Goal: Information Seeking & Learning: Learn about a topic

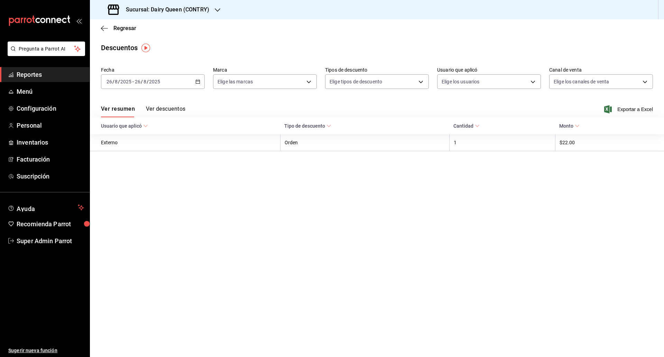
click at [30, 72] on span "Reportes" at bounding box center [50, 74] width 67 height 9
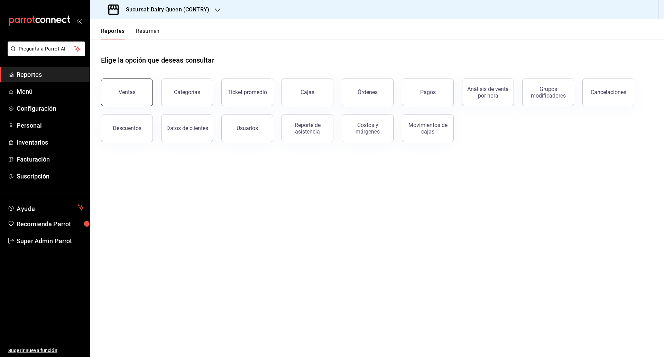
click at [129, 87] on button "Ventas" at bounding box center [127, 93] width 52 height 28
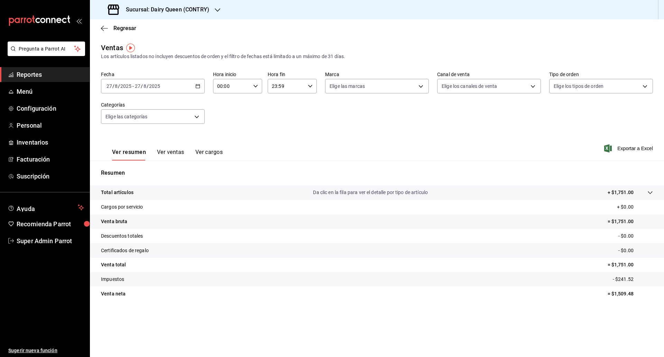
click at [200, 88] on \(Stroke\) "button" at bounding box center [198, 86] width 4 height 4
click at [141, 167] on span "Rango de fechas" at bounding box center [134, 169] width 54 height 7
click at [261, 52] on div "Ventas Los artículos listados no incluyen descuentos de orden y el filtro de fe…" at bounding box center [377, 52] width 552 height 18
click at [213, 3] on div "Sucursal: Dairy Queen (CONTRY)" at bounding box center [159, 9] width 128 height 19
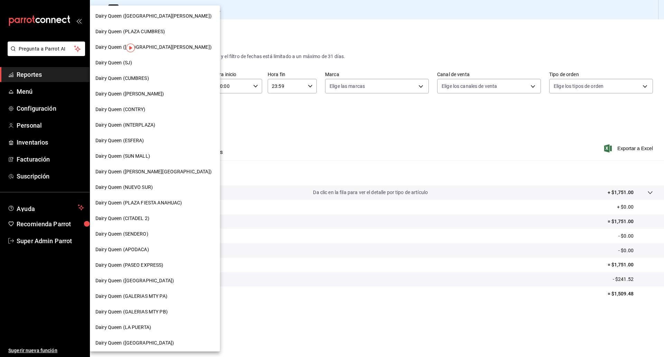
click at [171, 41] on div "Dairy Queen ([GEOGRAPHIC_DATA][PERSON_NAME])" at bounding box center [155, 47] width 130 height 16
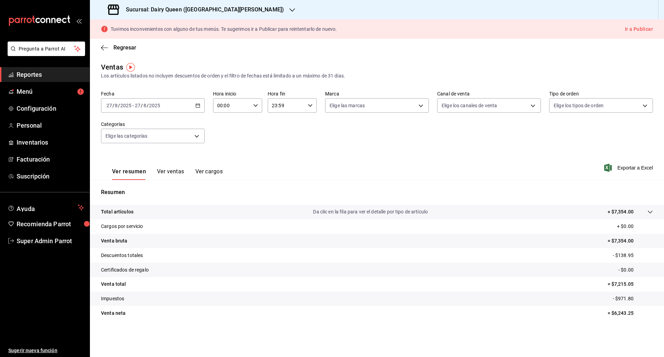
click at [164, 170] on button "Ver ventas" at bounding box center [170, 174] width 27 height 12
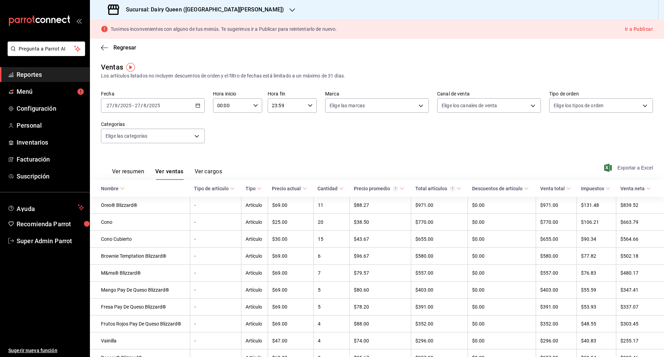
click at [639, 169] on span "Exportar a Excel" at bounding box center [629, 168] width 47 height 8
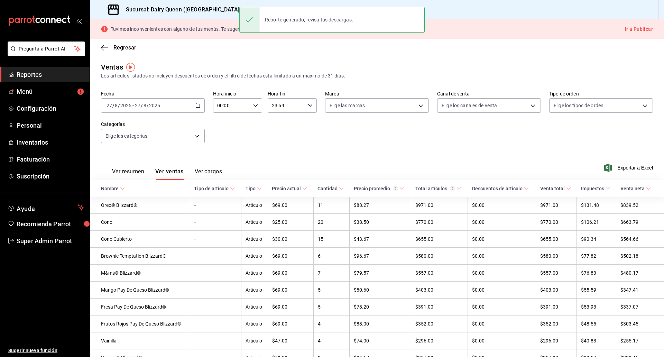
click at [286, 60] on main "Regresar Ventas Los artículos listados no incluyen descuentos de orden y el fil…" at bounding box center [377, 300] width 574 height 522
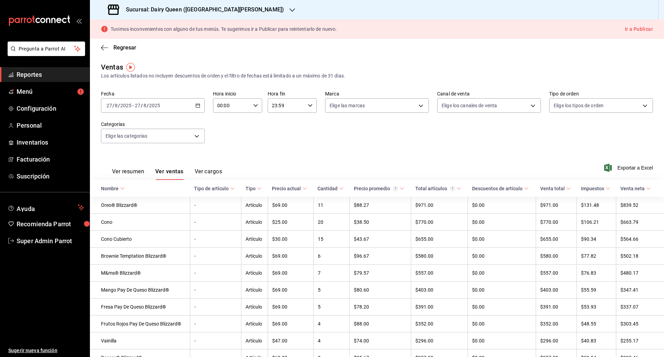
click at [44, 72] on span "Reportes" at bounding box center [50, 74] width 67 height 9
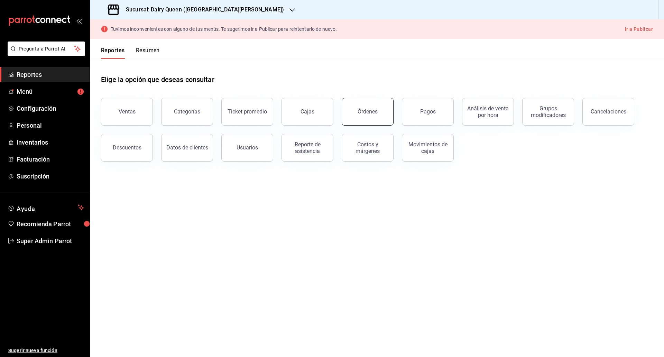
click at [365, 112] on div "Órdenes" at bounding box center [368, 111] width 20 height 7
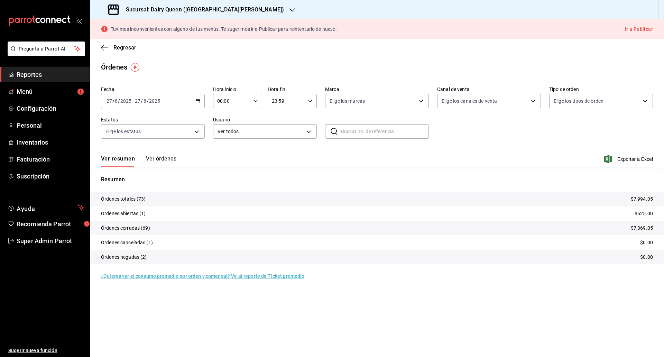
click at [168, 158] on button "Ver órdenes" at bounding box center [161, 161] width 30 height 12
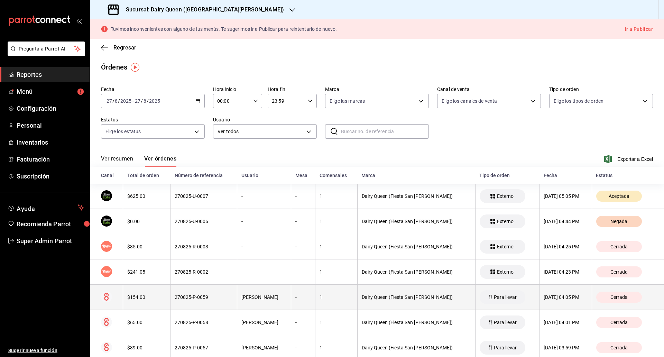
click at [140, 295] on div "$154.00" at bounding box center [146, 297] width 39 height 6
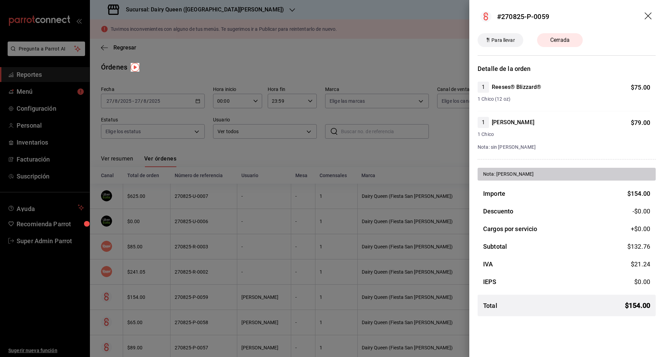
click at [649, 11] on header "#270825-P-0059" at bounding box center [566, 16] width 195 height 33
click at [649, 18] on icon "drag" at bounding box center [649, 16] width 8 height 8
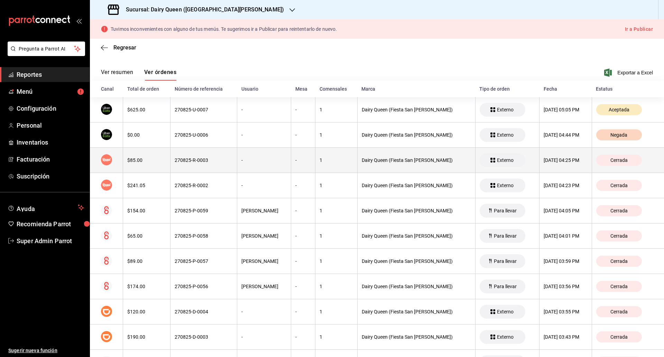
scroll to position [130, 0]
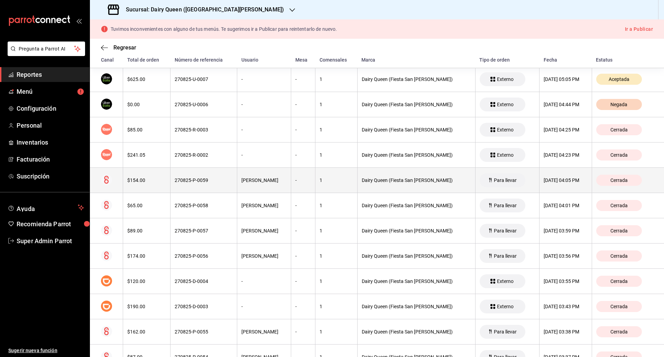
click at [188, 179] on div "270825-P-0059" at bounding box center [204, 180] width 58 height 6
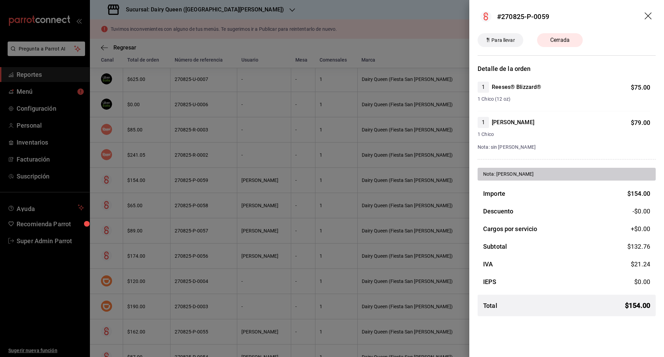
click at [650, 14] on icon "drag" at bounding box center [649, 16] width 8 height 8
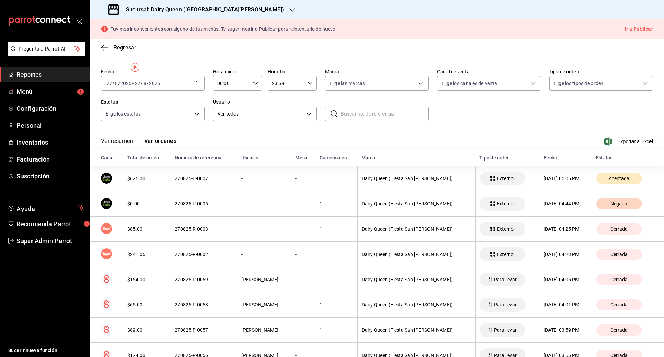
scroll to position [0, 0]
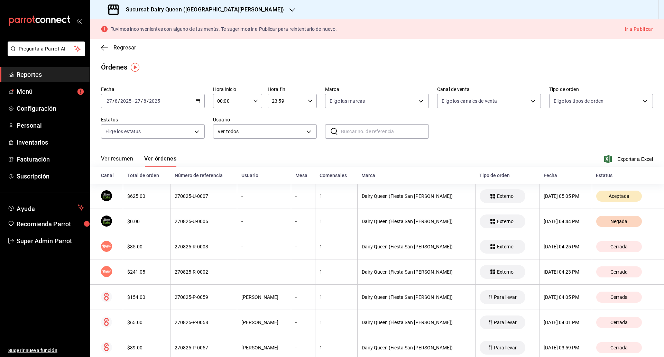
click at [102, 46] on icon "button" at bounding box center [104, 48] width 7 height 6
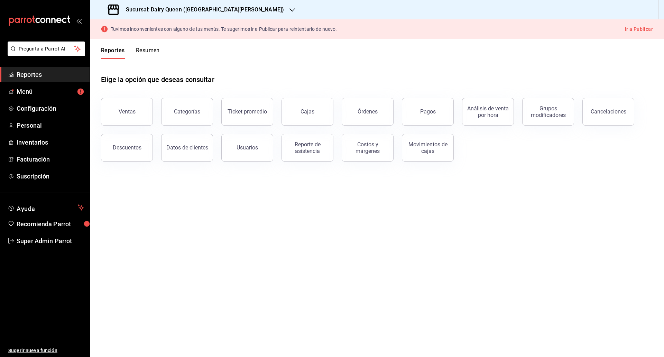
click at [249, 10] on h3 "Sucursal: Dairy Queen ([GEOGRAPHIC_DATA][PERSON_NAME])" at bounding box center [202, 10] width 164 height 8
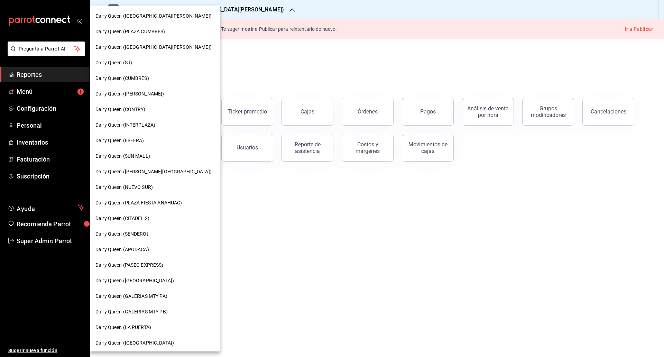
click at [140, 237] on span "Dairy Queen (SENDERO)" at bounding box center [121, 233] width 53 height 7
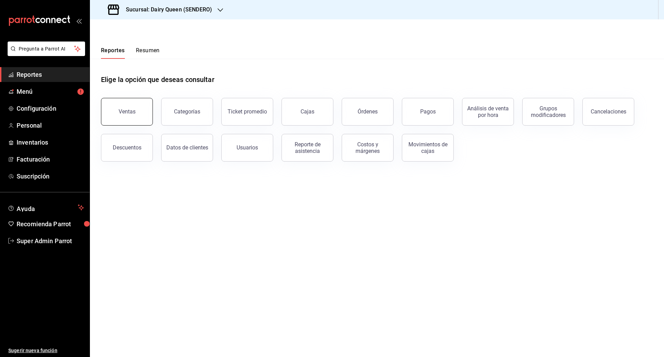
click at [110, 109] on button "Ventas" at bounding box center [127, 112] width 52 height 28
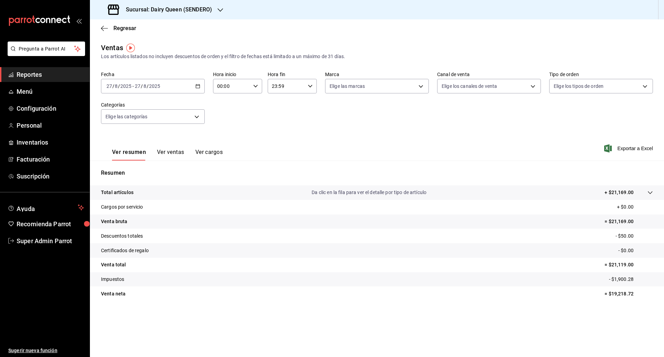
click at [178, 153] on button "Ver ventas" at bounding box center [170, 155] width 27 height 12
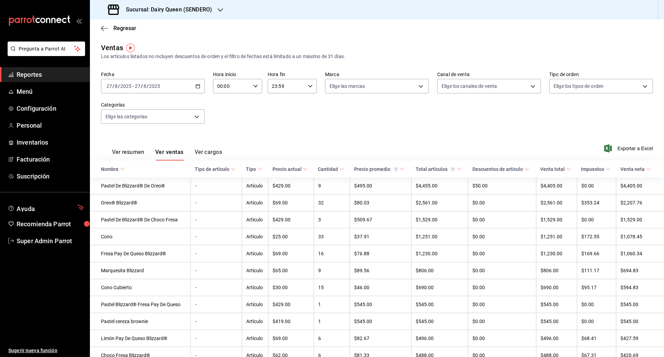
click at [337, 123] on div "Fecha [DATE] [DATE] - [DATE] [DATE] Hora inicio 00:00 Hora inicio Hora fin 23:5…" at bounding box center [377, 101] width 552 height 61
click at [220, 11] on icon "button" at bounding box center [221, 9] width 6 height 3
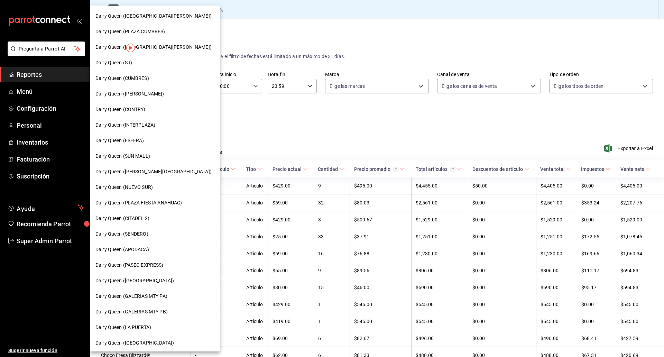
click at [153, 110] on div "Dairy Queen (CONTRY)" at bounding box center [154, 109] width 119 height 7
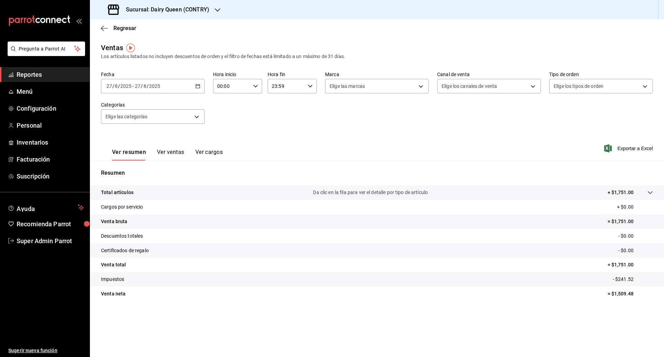
click at [259, 119] on div "Fecha [DATE] [DATE] - [DATE] [DATE] Hora inicio 00:00 Hora inicio Hora fin 23:5…" at bounding box center [377, 101] width 552 height 61
click at [217, 12] on icon "button" at bounding box center [218, 10] width 6 height 6
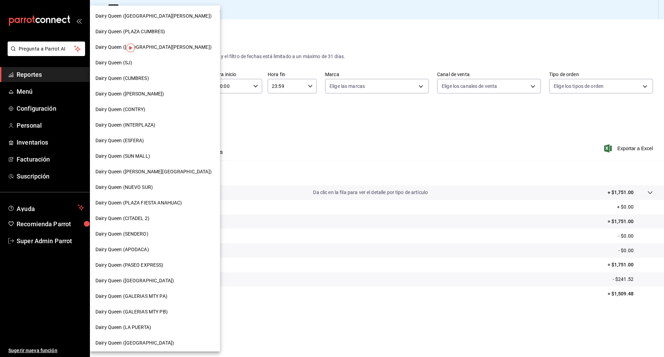
click at [317, 128] on div at bounding box center [332, 178] width 664 height 357
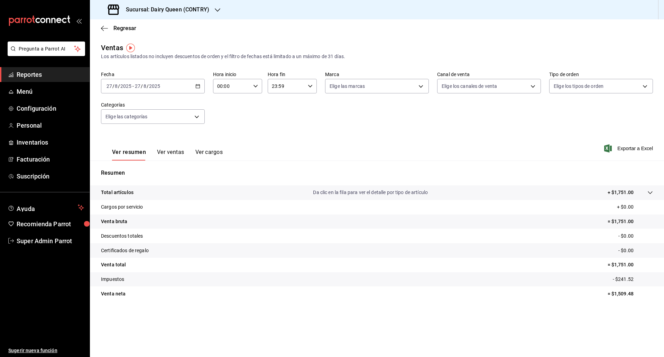
click at [169, 150] on button "Ver ventas" at bounding box center [170, 155] width 27 height 12
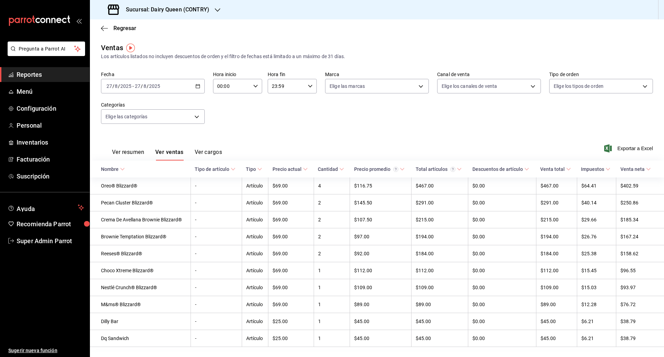
click at [211, 152] on button "Ver cargos" at bounding box center [209, 155] width 28 height 12
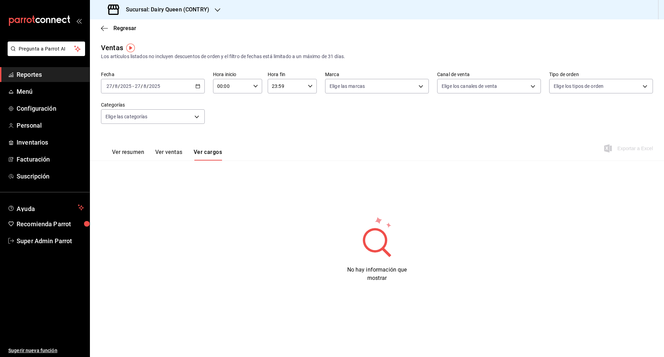
click at [173, 149] on button "Ver ventas" at bounding box center [168, 155] width 27 height 12
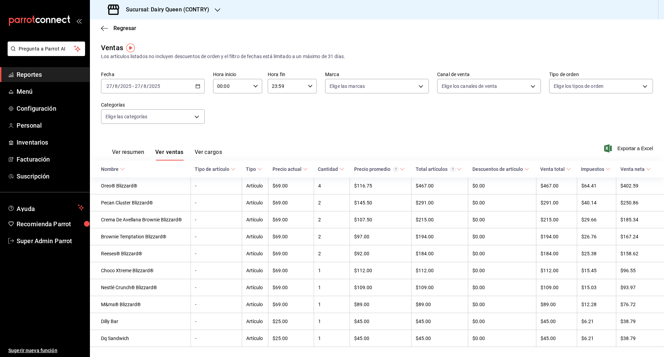
click at [199, 84] on div "[DATE] [DATE] - [DATE] [DATE]" at bounding box center [153, 86] width 104 height 15
click at [122, 167] on span "Rango de fechas" at bounding box center [134, 169] width 54 height 7
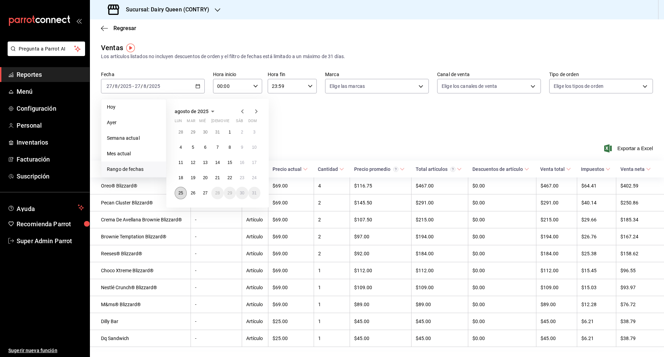
click at [181, 193] on abbr "25" at bounding box center [180, 193] width 4 height 5
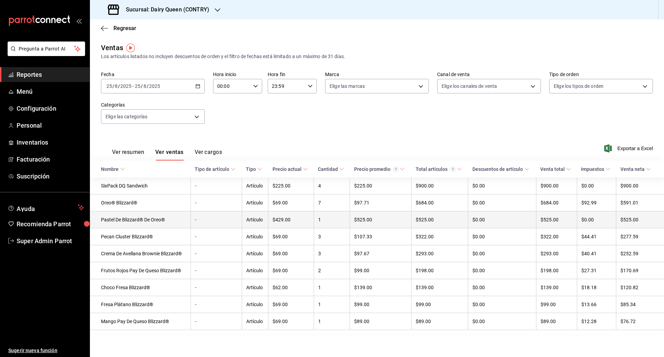
scroll to position [1, 0]
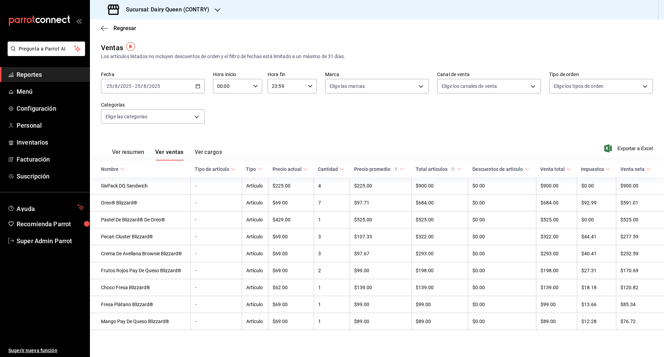
click at [214, 5] on div "Sucursal: Dairy Queen (CONTRY)" at bounding box center [159, 9] width 128 height 19
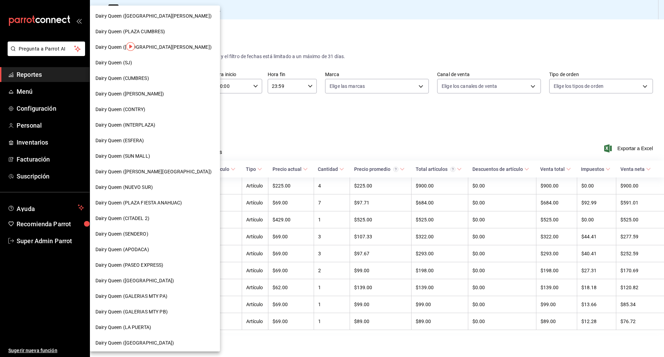
click at [151, 30] on span "Dairy Queen (PLAZA CUMBRES)" at bounding box center [130, 31] width 70 height 7
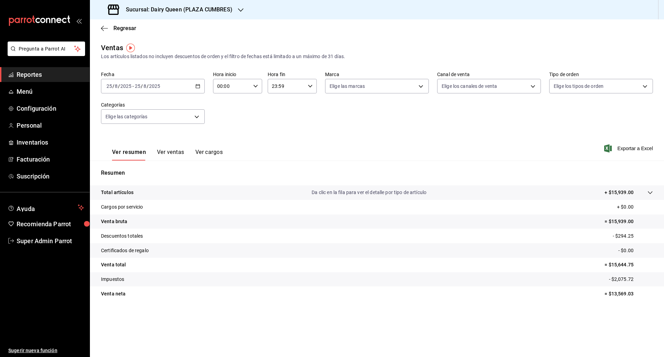
click at [181, 152] on button "Ver ventas" at bounding box center [170, 155] width 27 height 12
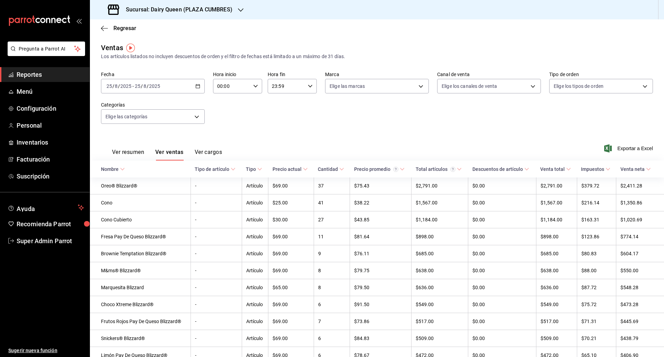
click at [196, 86] on icon "button" at bounding box center [197, 86] width 5 height 5
click at [244, 12] on div "Sucursal: Dairy Queen (PLAZA CUMBRES)" at bounding box center [170, 9] width 151 height 19
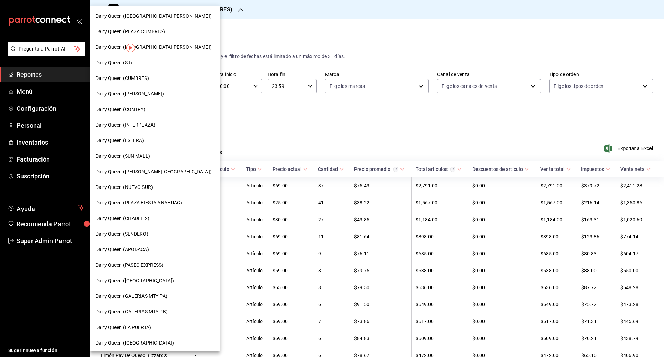
click at [139, 229] on div "Dairy Queen (SENDERO)" at bounding box center [155, 234] width 130 height 16
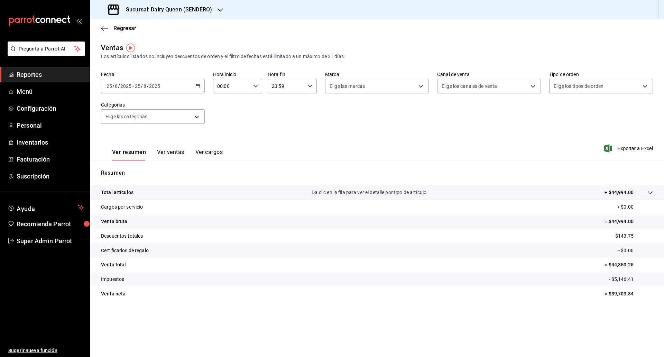
click at [206, 120] on div "Fecha [DATE] [DATE] - [DATE] [DATE] Hora inicio 00:00 Hora inicio Hora fin 23:5…" at bounding box center [377, 101] width 552 height 61
click at [46, 72] on span "Reportes" at bounding box center [50, 74] width 67 height 9
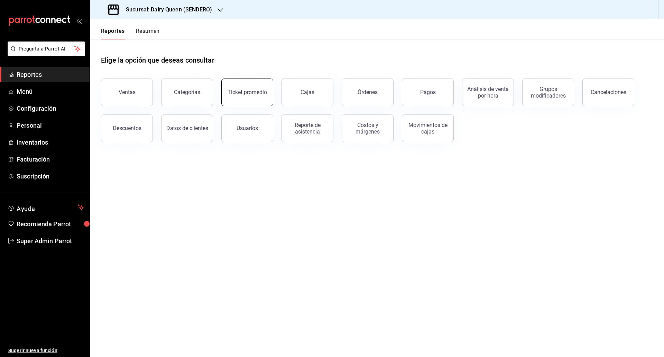
click at [253, 91] on div "Ticket promedio" at bounding box center [247, 92] width 39 height 7
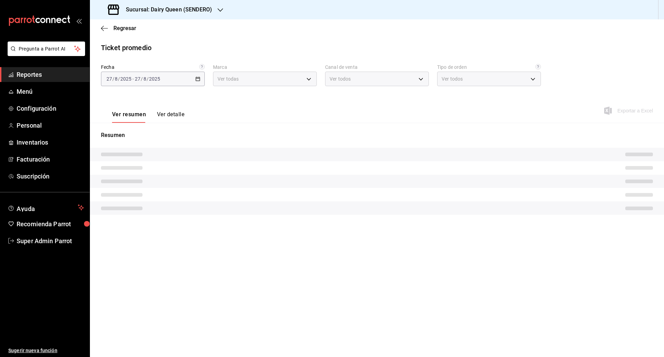
type input "faa19241-cb37-4dd1-b540-c7310fbb5ac4"
type input "PARROT,UBER_EATS,RAPPI,DIDI_FOOD,ONLINE"
type input "6ff26471-1826-49f7-93e7-ff087c56479f,eb0cfbc6-42f2-4035-a9a6-6d4a15061af5,EXTER…"
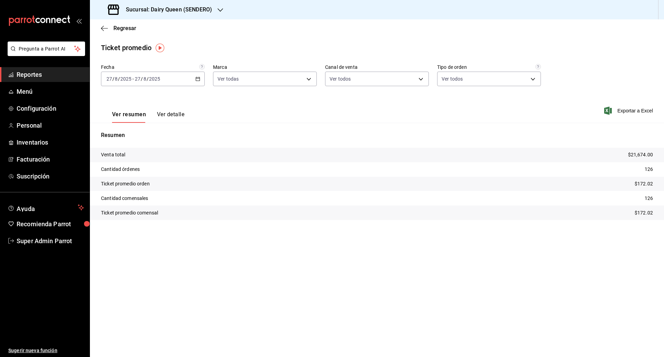
click at [47, 74] on span "Reportes" at bounding box center [50, 74] width 67 height 9
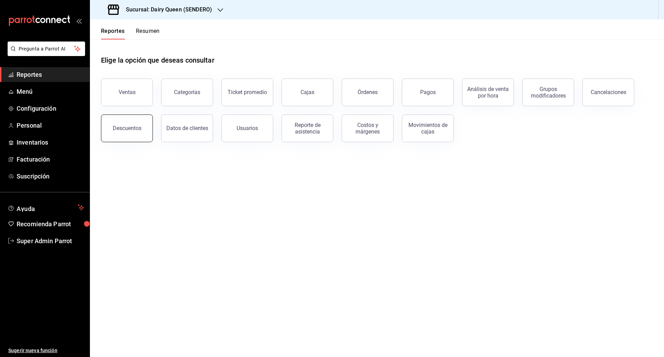
click at [134, 125] on div "Descuentos" at bounding box center [127, 128] width 29 height 7
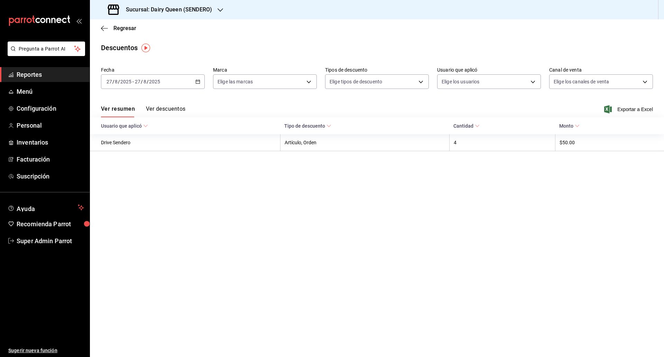
click at [167, 108] on button "Ver descuentos" at bounding box center [165, 111] width 39 height 12
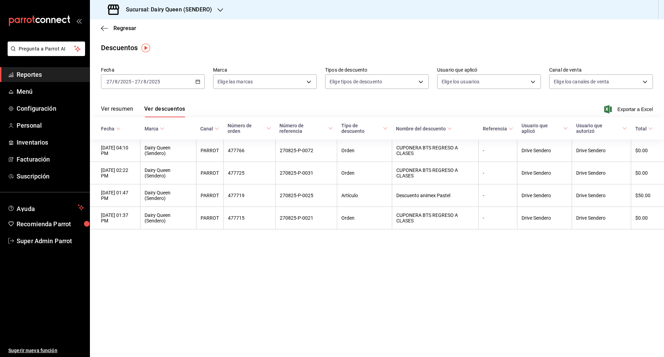
click at [198, 79] on icon "button" at bounding box center [197, 81] width 5 height 5
click at [135, 178] on span "Rango de fechas" at bounding box center [134, 180] width 54 height 7
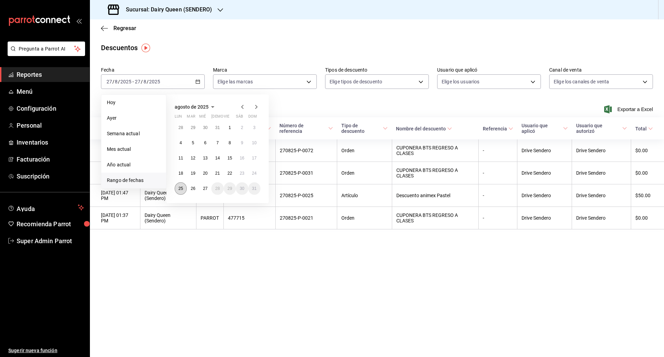
click at [180, 186] on abbr "25" at bounding box center [180, 188] width 4 height 5
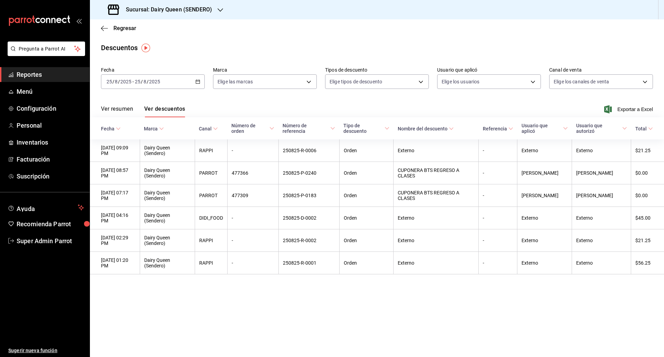
click at [193, 8] on h3 "Sucursal: Dairy Queen (SENDERO)" at bounding box center [166, 10] width 92 height 8
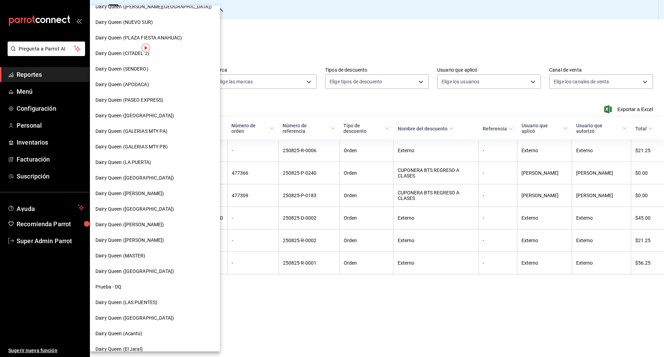
scroll to position [173, 0]
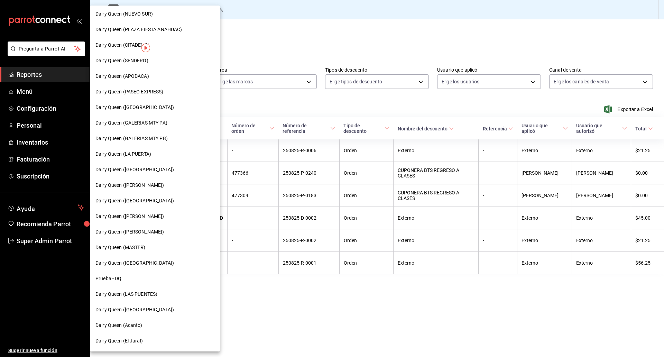
click at [143, 307] on span "Dairy Queen ([GEOGRAPHIC_DATA])" at bounding box center [134, 309] width 79 height 7
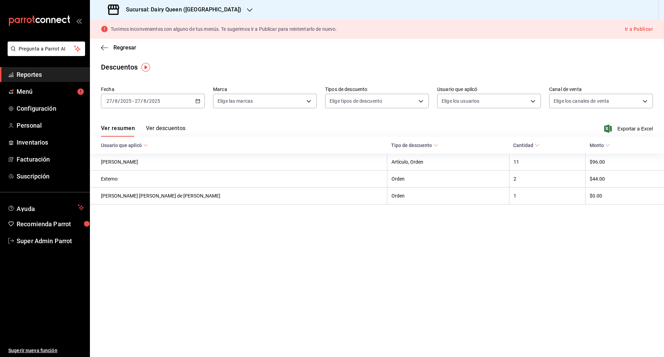
click at [198, 100] on \(Stroke\) "button" at bounding box center [198, 100] width 4 height 0
click at [144, 199] on span "Rango de fechas" at bounding box center [134, 199] width 54 height 7
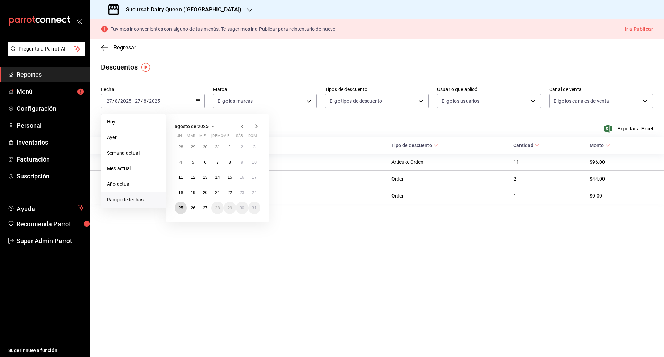
click at [182, 209] on abbr "25" at bounding box center [180, 207] width 4 height 5
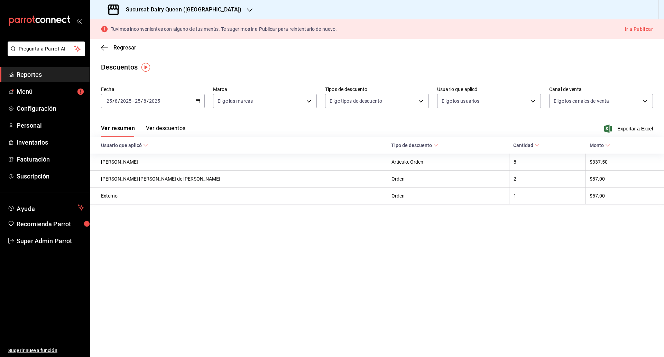
click at [168, 125] on button "Ver descuentos" at bounding box center [165, 131] width 39 height 12
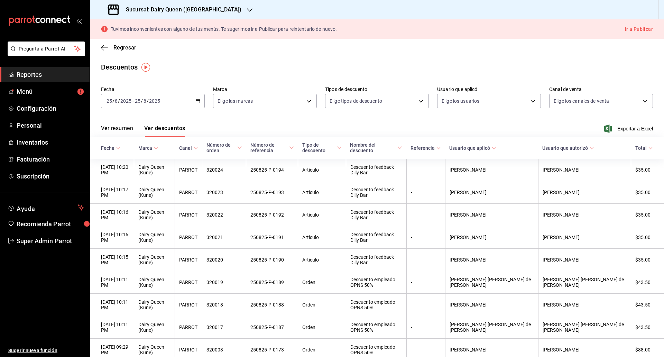
click at [192, 101] on div "[DATE] [DATE] - [DATE] [DATE]" at bounding box center [153, 101] width 104 height 15
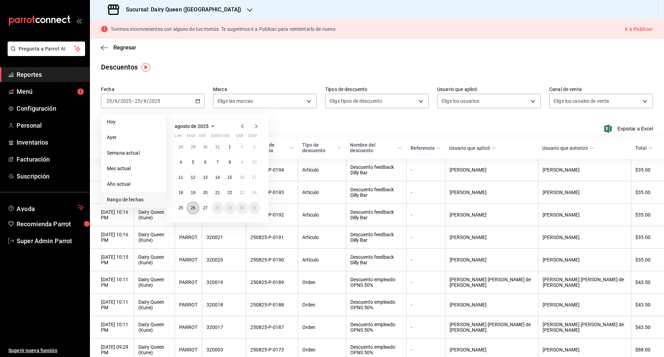
click at [190, 210] on button "26" at bounding box center [193, 208] width 12 height 12
click at [192, 210] on abbr "26" at bounding box center [193, 207] width 4 height 5
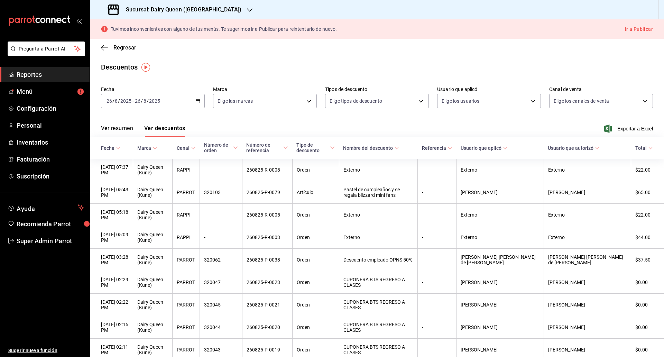
click at [232, 10] on div "Sucursal: Dairy Queen ([GEOGRAPHIC_DATA])" at bounding box center [175, 9] width 160 height 19
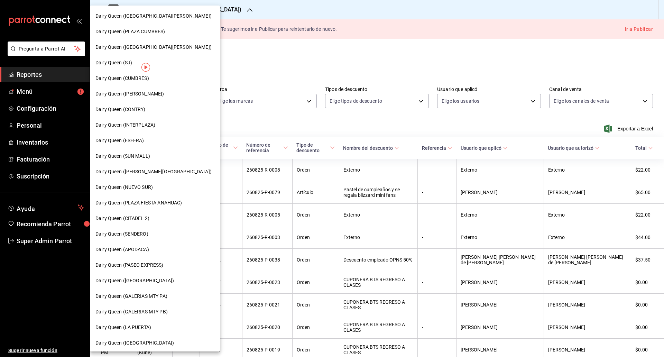
click at [273, 62] on div at bounding box center [332, 178] width 664 height 357
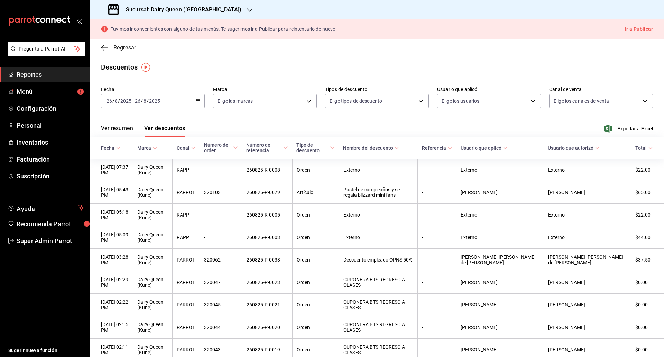
click at [122, 49] on span "Regresar" at bounding box center [124, 47] width 23 height 7
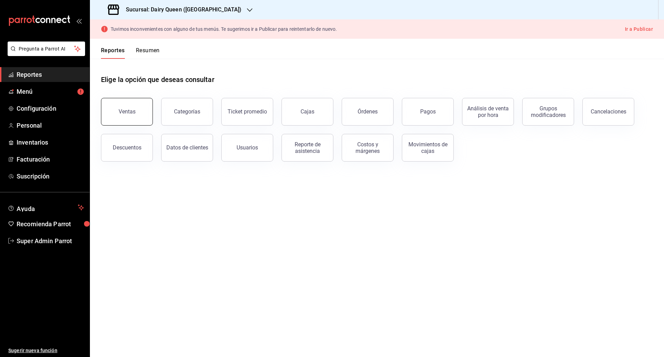
click at [135, 104] on button "Ventas" at bounding box center [127, 112] width 52 height 28
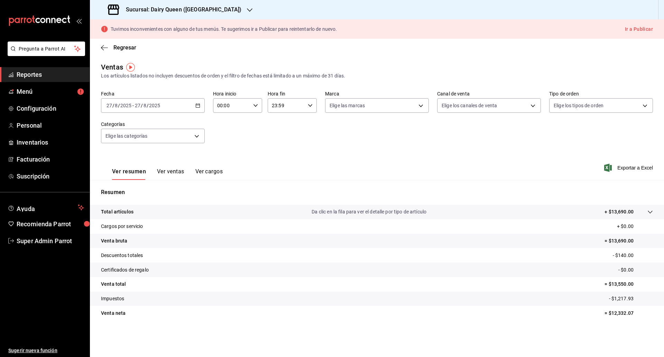
click at [199, 102] on div "[DATE] [DATE] - [DATE] [DATE]" at bounding box center [153, 105] width 104 height 15
click at [145, 187] on span "Rango de fechas" at bounding box center [134, 188] width 54 height 7
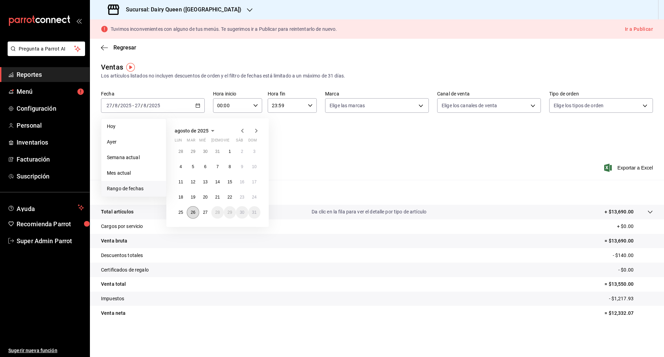
click at [194, 208] on button "26" at bounding box center [193, 212] width 12 height 12
click at [193, 211] on abbr "26" at bounding box center [193, 212] width 4 height 5
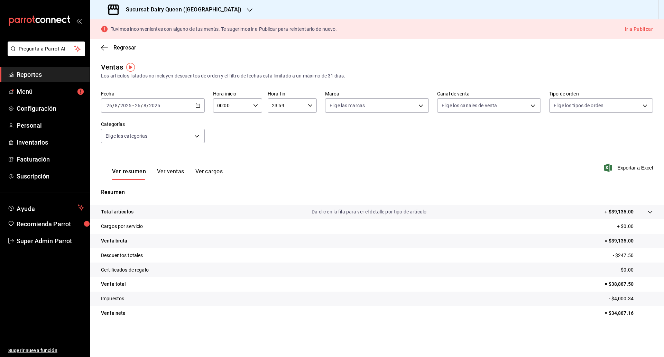
click at [197, 106] on icon "button" at bounding box center [197, 105] width 5 height 5
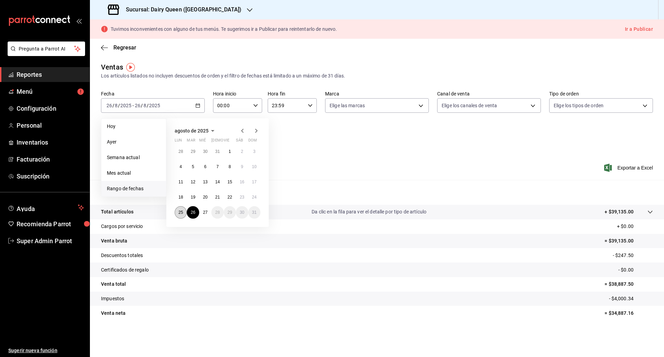
click at [183, 210] on button "25" at bounding box center [181, 212] width 12 height 12
click at [183, 211] on abbr "25" at bounding box center [180, 212] width 4 height 5
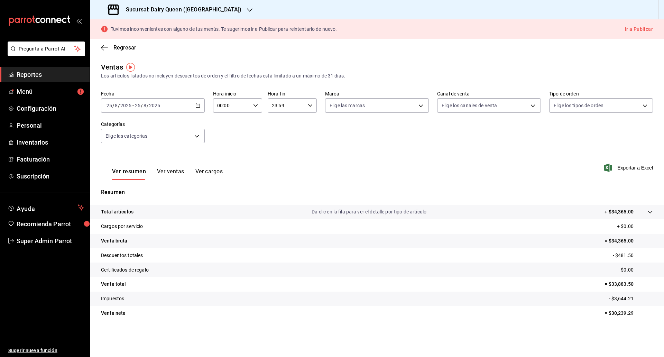
click at [243, 153] on div "Ver resumen Ver ventas Ver cargos Exportar a Excel" at bounding box center [377, 165] width 574 height 28
click at [166, 177] on button "Ver ventas" at bounding box center [170, 174] width 27 height 12
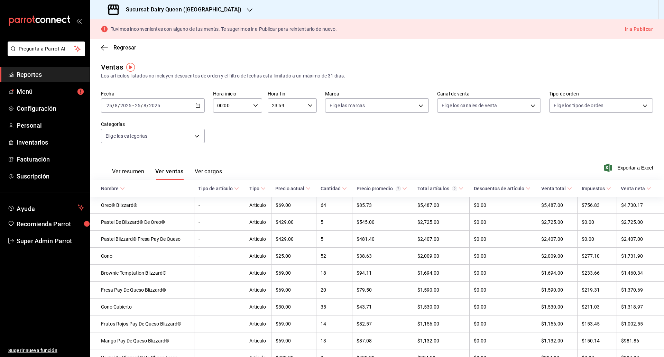
click at [23, 71] on span "Reportes" at bounding box center [50, 74] width 67 height 9
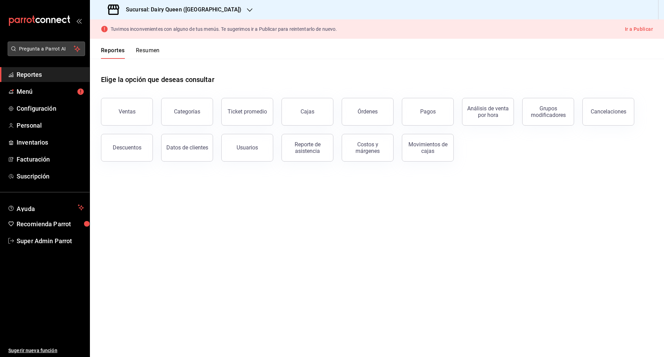
click at [40, 46] on span "Pregunta a Parrot AI" at bounding box center [46, 48] width 55 height 7
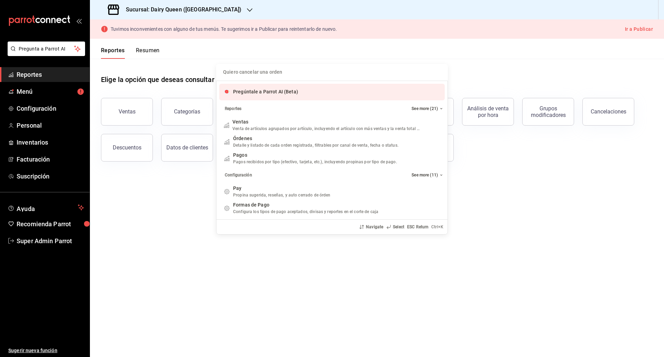
click at [265, 74] on input "Quiero cancelar una orden" at bounding box center [331, 72] width 223 height 17
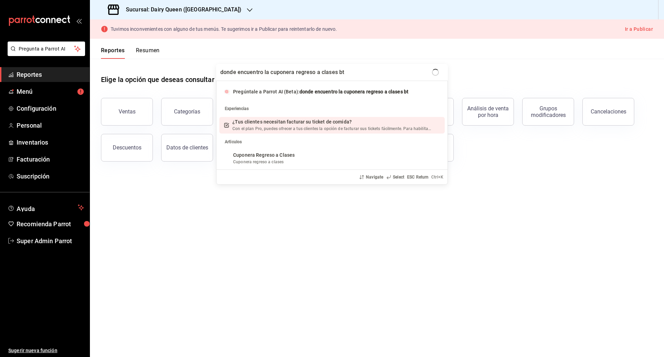
type input "donde encuentro la cuponera regreso a clases bts"
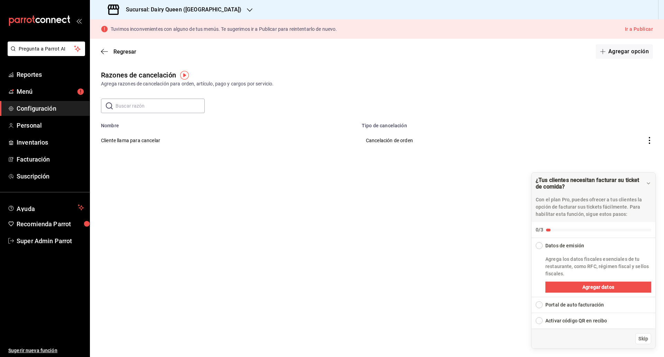
click at [568, 129] on td "Cancelación de orden" at bounding box center [466, 140] width 217 height 24
click at [30, 73] on span "Reportes" at bounding box center [50, 74] width 67 height 9
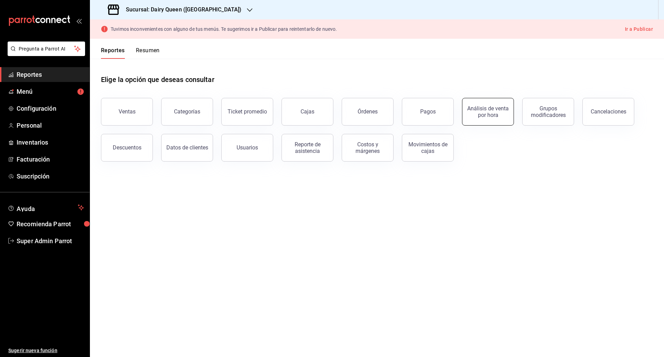
click at [470, 102] on button "Análisis de venta por hora" at bounding box center [488, 112] width 52 height 28
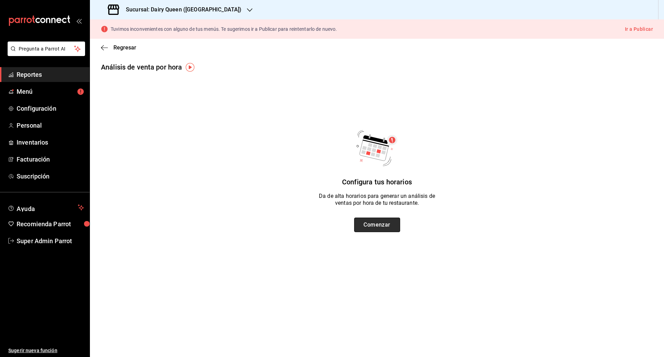
click at [378, 224] on button "Comenzar" at bounding box center [377, 225] width 46 height 15
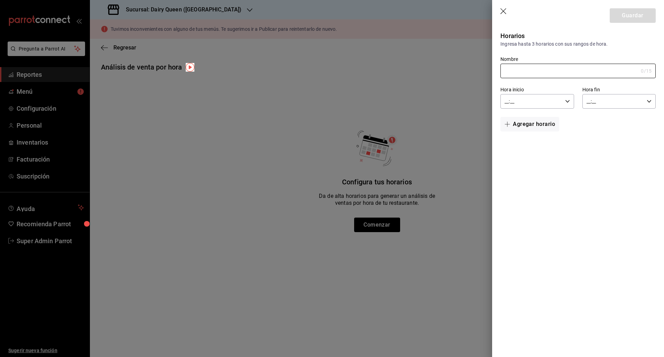
click at [503, 10] on icon "button" at bounding box center [503, 11] width 7 height 7
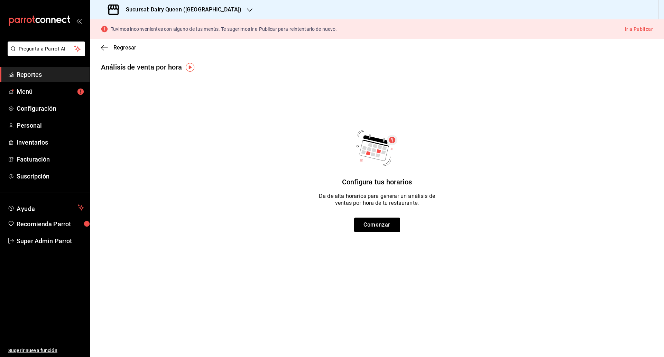
click at [24, 75] on span "Reportes" at bounding box center [50, 74] width 67 height 9
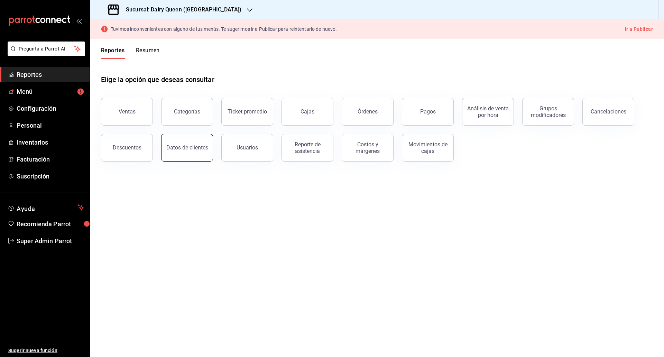
click at [163, 146] on div "Datos de clientes" at bounding box center [183, 144] width 60 height 36
click at [206, 148] on div "Datos de clientes" at bounding box center [187, 147] width 42 height 7
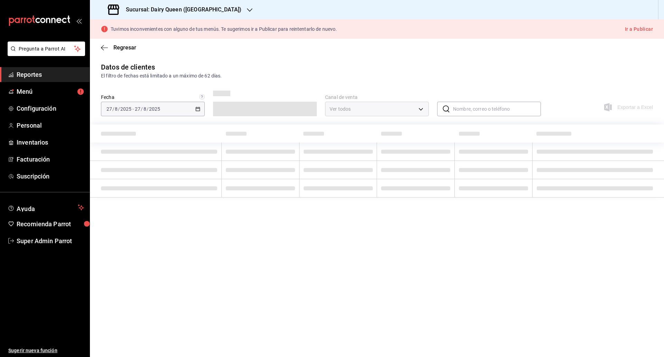
type input "PARROT,DIDI_FOOD,ONLINE"
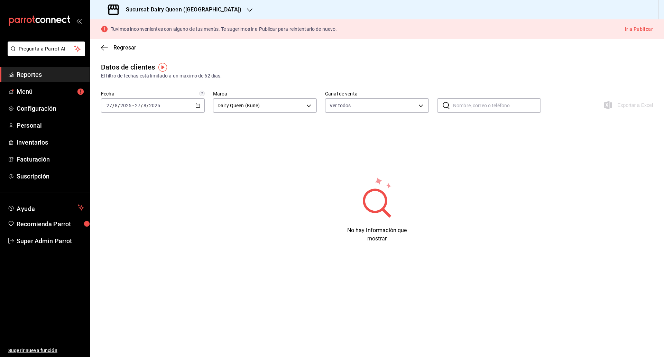
click at [196, 104] on \(Stroke\) "button" at bounding box center [198, 106] width 4 height 4
click at [138, 192] on span "Rango de fechas" at bounding box center [134, 188] width 54 height 7
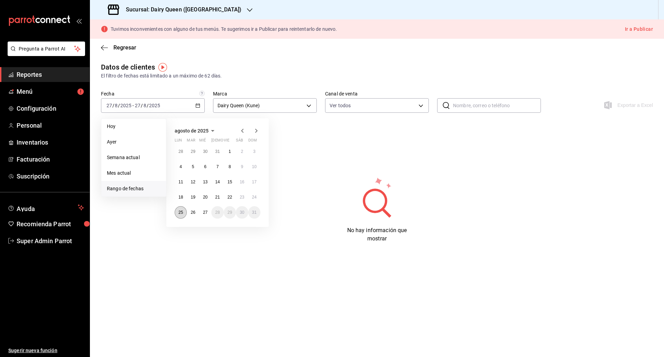
click at [177, 214] on button "25" at bounding box center [181, 212] width 12 height 12
click at [186, 213] on button "25" at bounding box center [181, 212] width 12 height 12
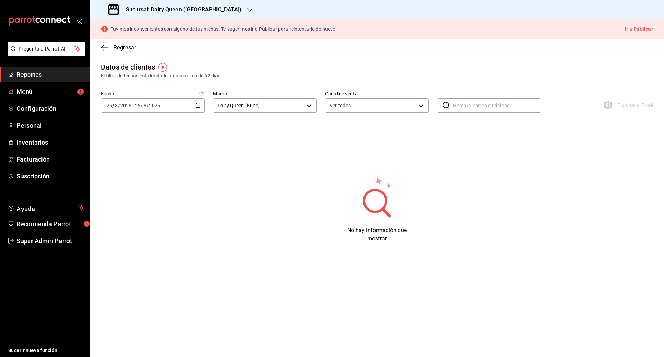
click at [186, 0] on div "Sucursal: Dairy Queen ([GEOGRAPHIC_DATA])" at bounding box center [175, 9] width 160 height 19
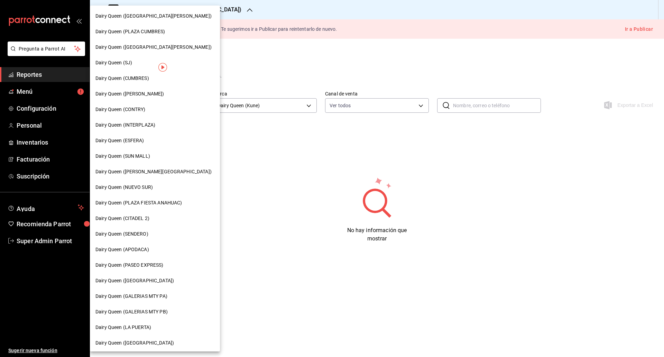
click at [185, 11] on div "Dairy Queen ([GEOGRAPHIC_DATA][PERSON_NAME])" at bounding box center [155, 16] width 130 height 16
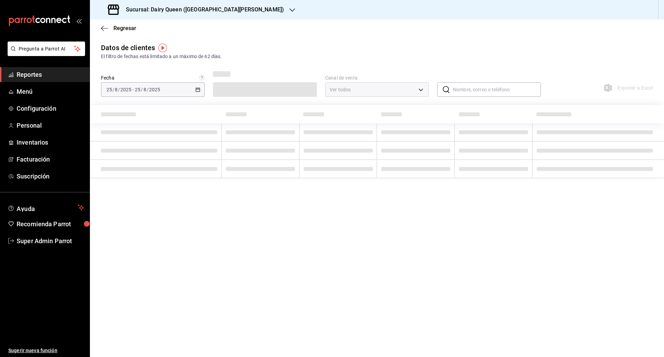
type input "PARROT,DIDI_FOOD,ONLINE"
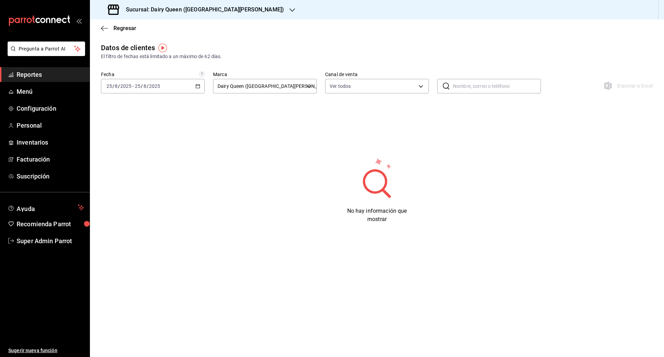
click at [31, 73] on span "Reportes" at bounding box center [50, 74] width 67 height 9
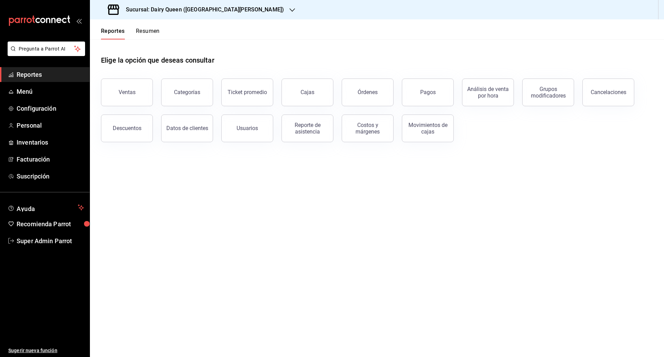
click at [151, 34] on button "Resumen" at bounding box center [148, 34] width 24 height 12
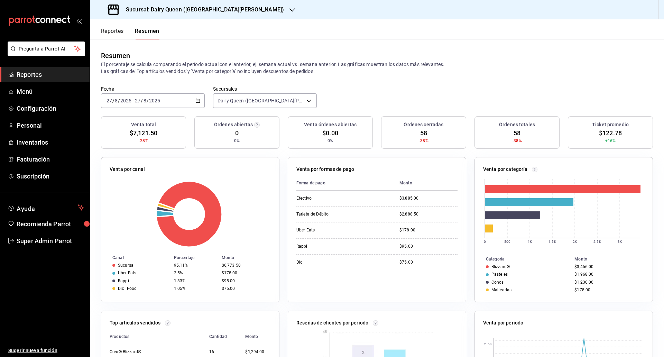
click at [193, 100] on div "[DATE] [DATE] - [DATE] [DATE]" at bounding box center [153, 100] width 104 height 15
click at [128, 192] on li "Rango de fechas" at bounding box center [133, 200] width 65 height 16
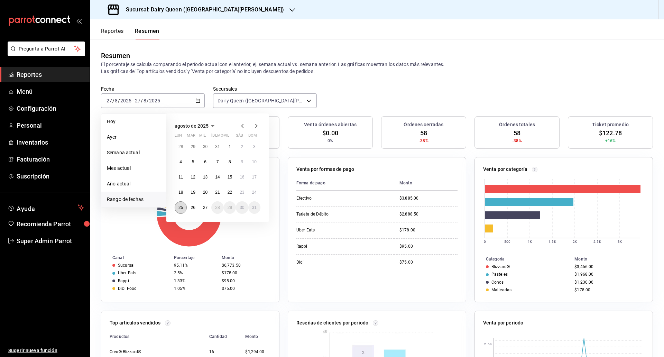
click at [179, 210] on button "25" at bounding box center [181, 207] width 12 height 12
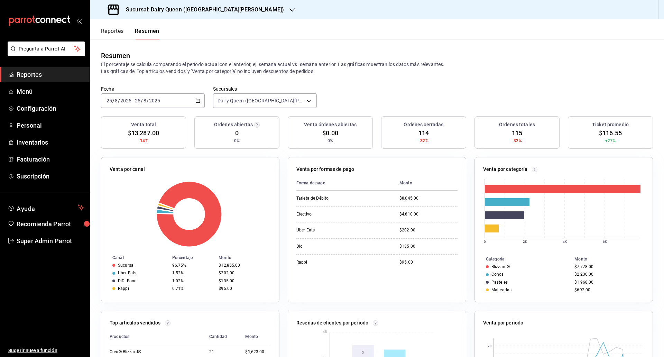
click at [374, 77] on div "Resumen El porcentaje se calcula comparando el período actual con el anterior, …" at bounding box center [377, 62] width 574 height 46
drag, startPoint x: 487, startPoint y: 266, endPoint x: 511, endPoint y: 266, distance: 24.2
click at [511, 266] on div "Blizzard®" at bounding box center [527, 266] width 83 height 5
click at [494, 270] on td "Blizzard®" at bounding box center [523, 267] width 97 height 8
drag, startPoint x: 490, startPoint y: 275, endPoint x: 501, endPoint y: 276, distance: 11.1
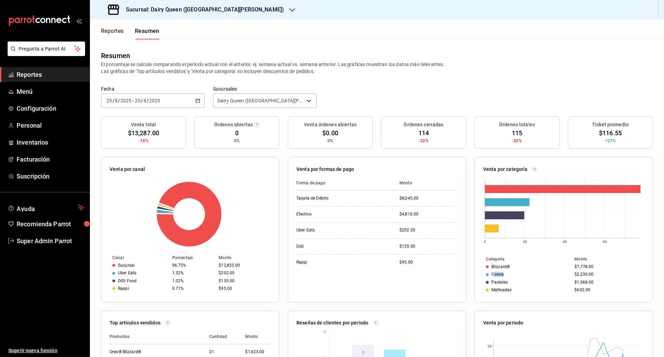
click at [501, 276] on div "Conos" at bounding box center [527, 274] width 83 height 5
drag, startPoint x: 492, startPoint y: 283, endPoint x: 503, endPoint y: 285, distance: 11.3
click at [503, 285] on td "Pasteles" at bounding box center [523, 282] width 97 height 8
drag, startPoint x: 491, startPoint y: 292, endPoint x: 509, endPoint y: 287, distance: 18.0
click at [510, 291] on div "Malteadas" at bounding box center [527, 289] width 83 height 5
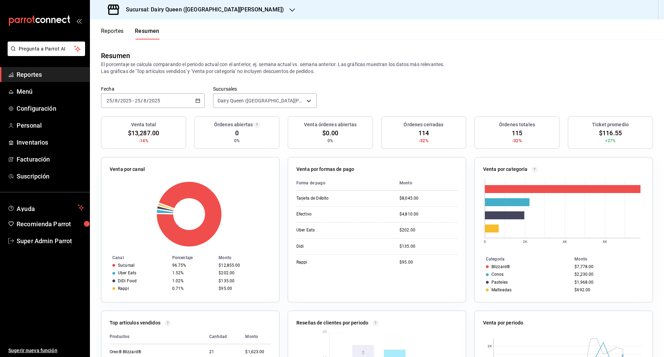
click at [497, 262] on th "Categoría" at bounding box center [523, 259] width 97 height 8
click at [497, 285] on td "Pasteles" at bounding box center [523, 282] width 97 height 8
click at [497, 293] on td "Malteadas" at bounding box center [523, 290] width 97 height 8
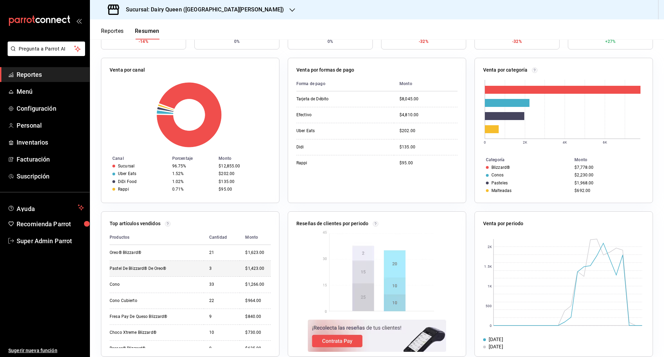
scroll to position [110, 0]
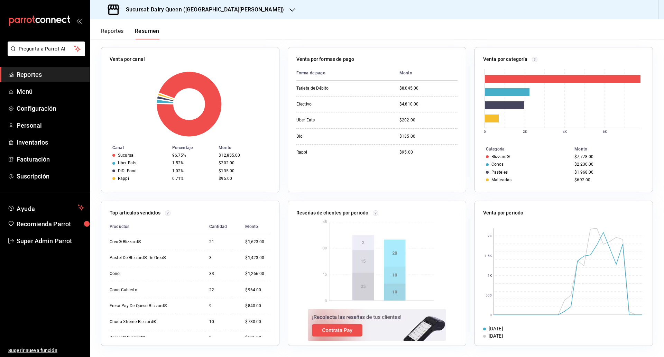
click at [466, 181] on div "Venta por categoría 0 2K 4K 6K Categoría Monto Blizzard® $7,778.00 Conos $2,230…" at bounding box center [559, 116] width 187 height 154
click at [466, 126] on div "Venta por categoría 0 2K 4K 6K Categoría Monto Blizzard® $7,778.00 Conos $2,230…" at bounding box center [559, 116] width 187 height 154
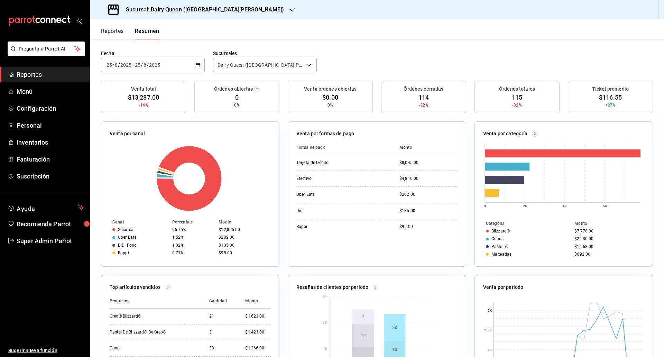
scroll to position [0, 0]
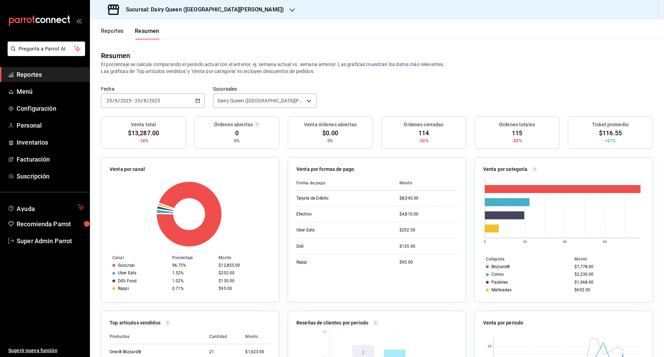
click at [245, 11] on h3 "Sucursal: Dairy Queen ([GEOGRAPHIC_DATA][PERSON_NAME])" at bounding box center [202, 10] width 164 height 8
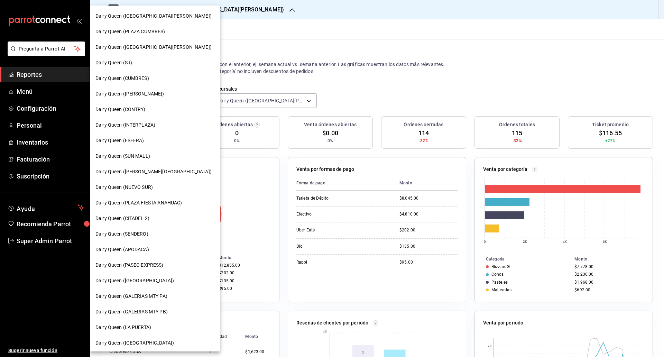
click at [120, 128] on span "Dairy Queen (INTERPLAZA)" at bounding box center [125, 124] width 60 height 7
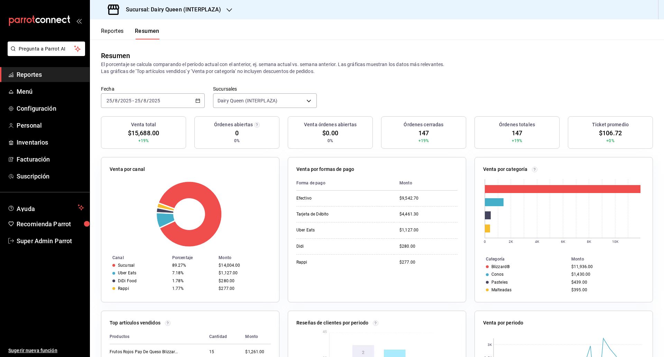
click at [115, 29] on button "Reportes" at bounding box center [112, 34] width 23 height 12
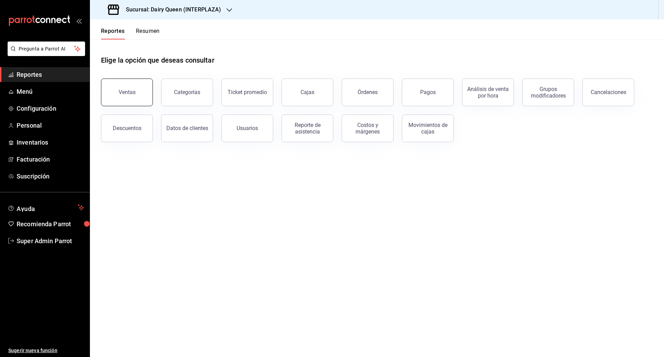
click at [126, 86] on button "Ventas" at bounding box center [127, 93] width 52 height 28
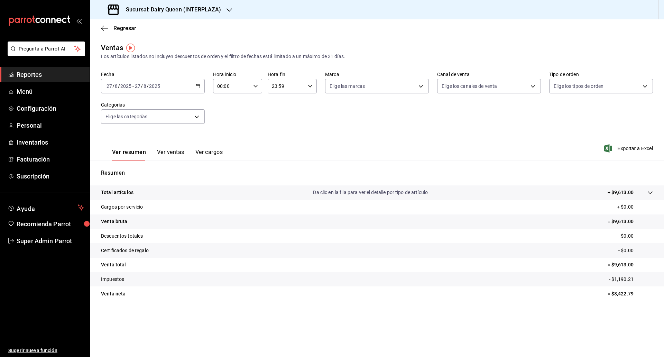
click at [200, 83] on div "[DATE] [DATE] - [DATE] [DATE]" at bounding box center [153, 86] width 104 height 15
click at [137, 166] on span "Rango de fechas" at bounding box center [134, 169] width 54 height 7
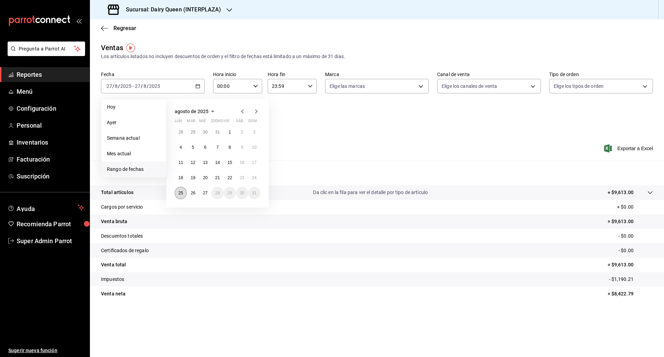
click at [184, 194] on button "25" at bounding box center [181, 193] width 12 height 12
click at [182, 193] on abbr "25" at bounding box center [180, 193] width 4 height 5
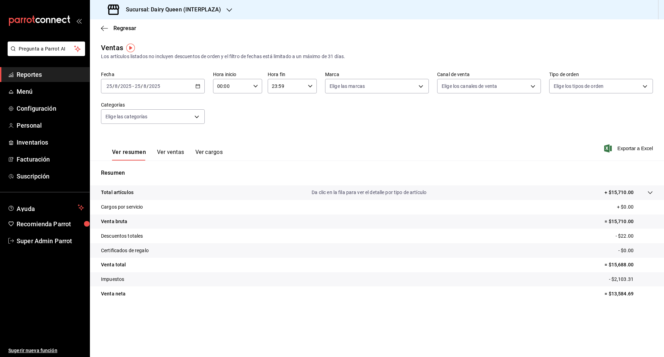
click at [174, 156] on button "Ver ventas" at bounding box center [170, 155] width 27 height 12
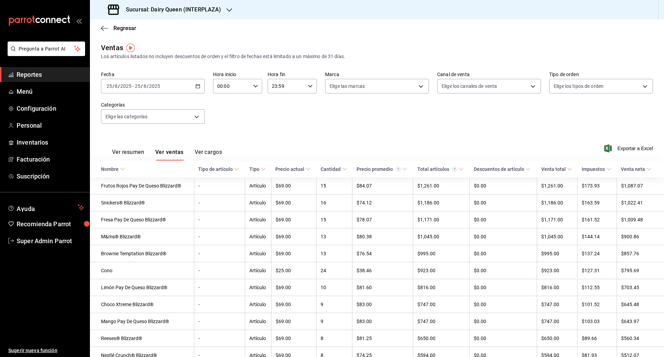
click at [195, 86] on icon "button" at bounding box center [197, 86] width 5 height 5
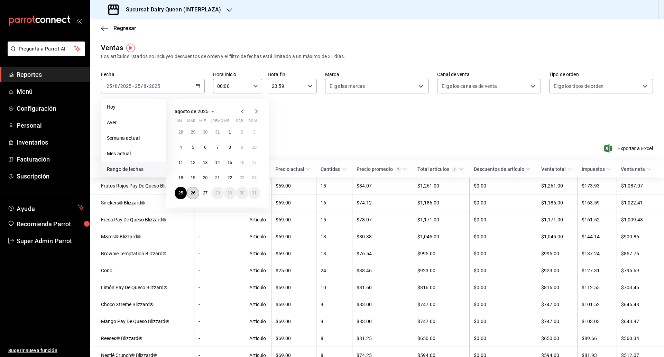
click at [195, 191] on abbr "26" at bounding box center [193, 193] width 4 height 5
click at [189, 192] on button "26" at bounding box center [193, 193] width 12 height 12
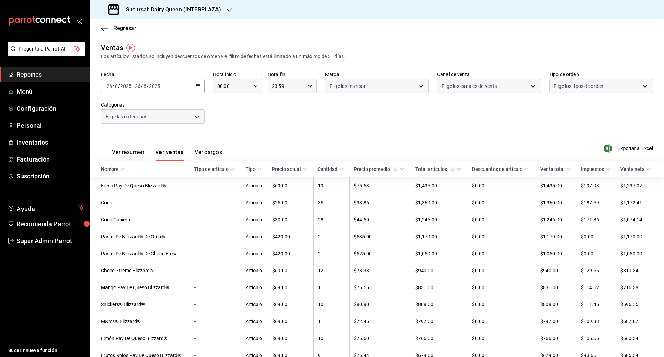
click at [346, 127] on div "Fecha [DATE] [DATE] - [DATE] [DATE] Hora inicio 00:00 Hora inicio Hora fin 23:5…" at bounding box center [377, 101] width 552 height 61
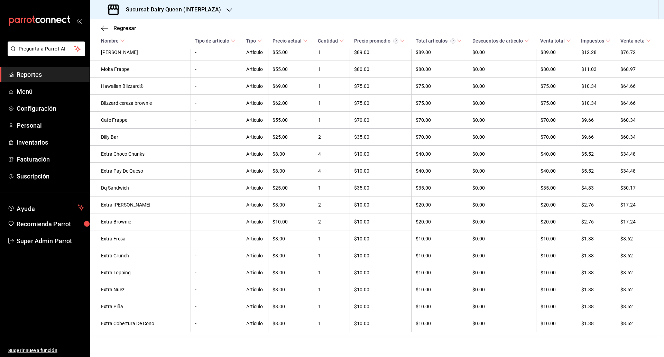
scroll to position [654, 0]
click at [37, 74] on span "Reportes" at bounding box center [50, 74] width 67 height 9
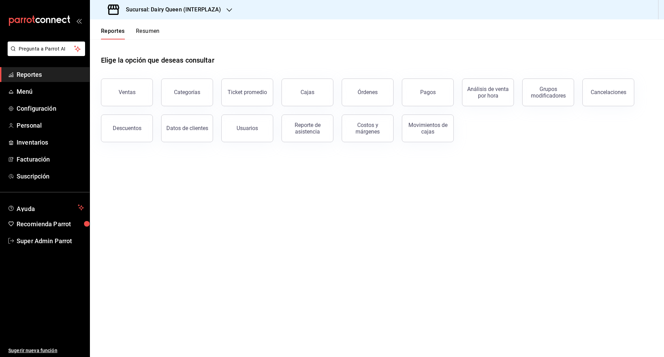
click at [228, 9] on icon "button" at bounding box center [230, 10] width 6 height 6
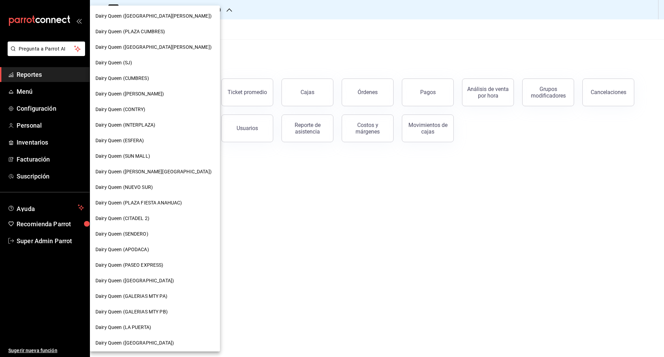
click at [390, 34] on div at bounding box center [332, 178] width 664 height 357
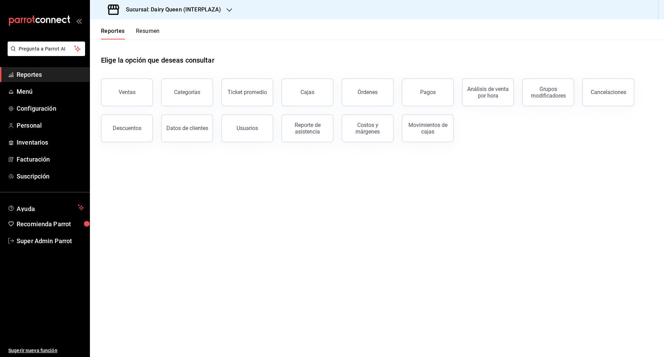
click at [227, 7] on icon "button" at bounding box center [230, 10] width 6 height 6
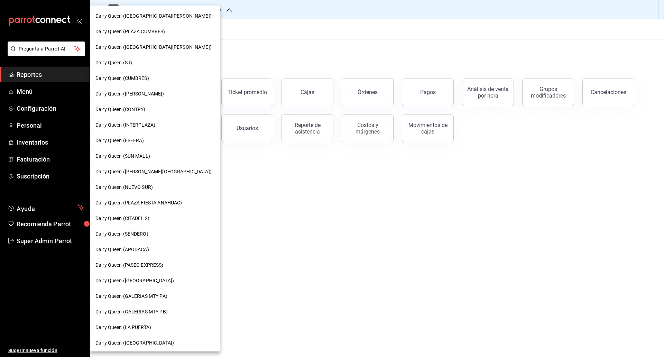
click at [163, 49] on span "Dairy Queen ([GEOGRAPHIC_DATA][PERSON_NAME])" at bounding box center [153, 47] width 116 height 7
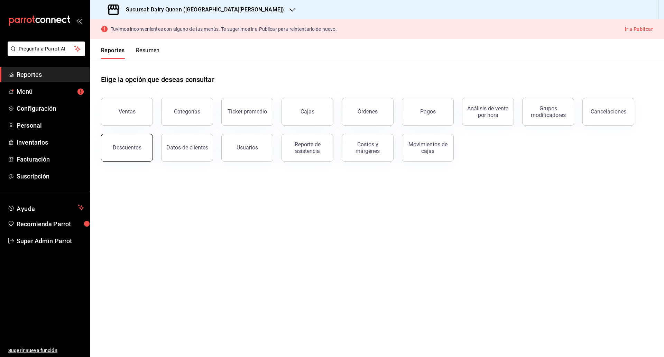
click at [140, 147] on button "Descuentos" at bounding box center [127, 148] width 52 height 28
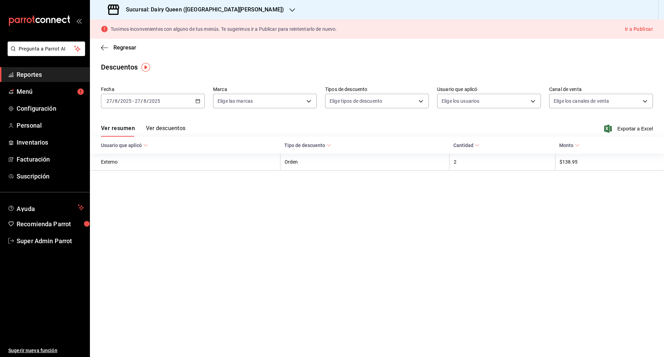
click at [166, 127] on button "Ver descuentos" at bounding box center [165, 131] width 39 height 12
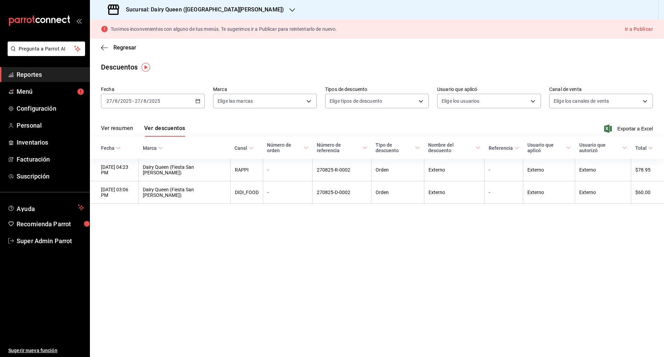
click at [200, 99] on div "[DATE] [DATE] - [DATE] [DATE]" at bounding box center [153, 101] width 104 height 15
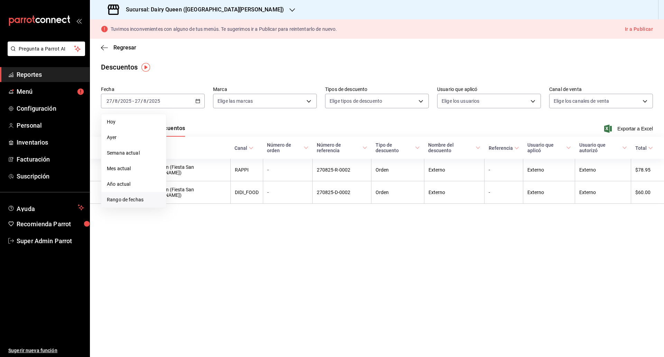
click at [146, 198] on span "Rango de fechas" at bounding box center [134, 199] width 54 height 7
click at [179, 208] on abbr "25" at bounding box center [180, 207] width 4 height 5
click at [180, 205] on abbr "25" at bounding box center [180, 207] width 4 height 5
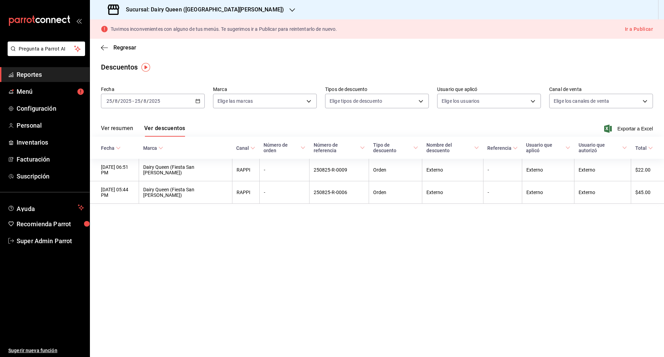
click at [196, 102] on \(Stroke\) "button" at bounding box center [198, 101] width 4 height 4
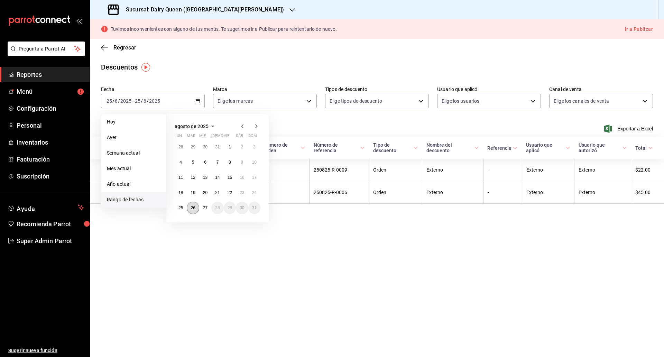
click at [192, 209] on abbr "26" at bounding box center [193, 207] width 4 height 5
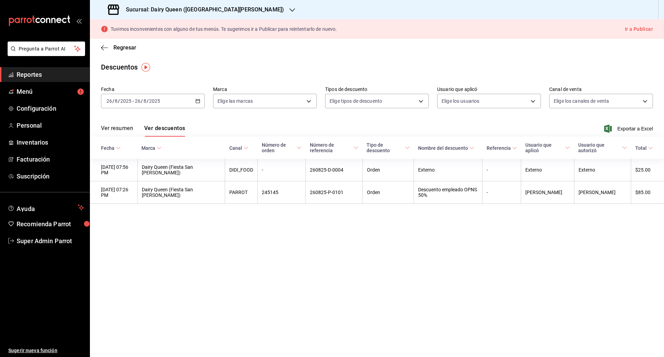
click at [282, 263] on main "Regresar Descuentos Fecha [DATE] [DATE] - [DATE] [DATE] Marca Elige las marcas …" at bounding box center [377, 198] width 574 height 318
click at [266, 15] on div "Sucursal: Dairy Queen ([GEOGRAPHIC_DATA][PERSON_NAME])" at bounding box center [196, 9] width 202 height 19
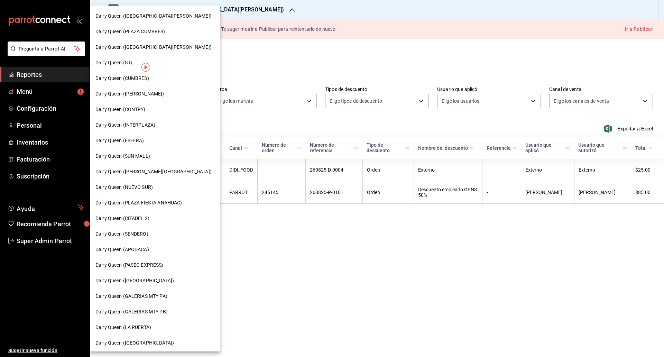
click at [141, 235] on span "Dairy Queen (SENDERO)" at bounding box center [121, 233] width 53 height 7
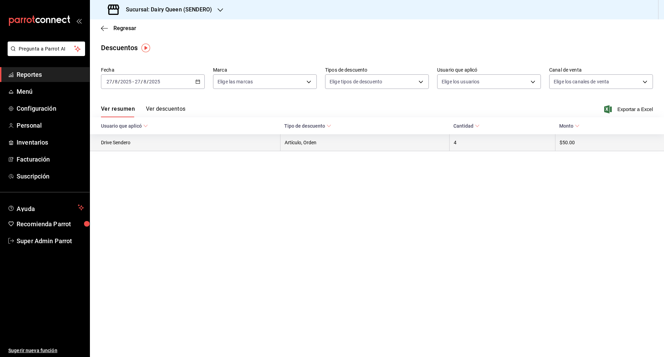
click at [196, 83] on icon "button" at bounding box center [197, 81] width 5 height 5
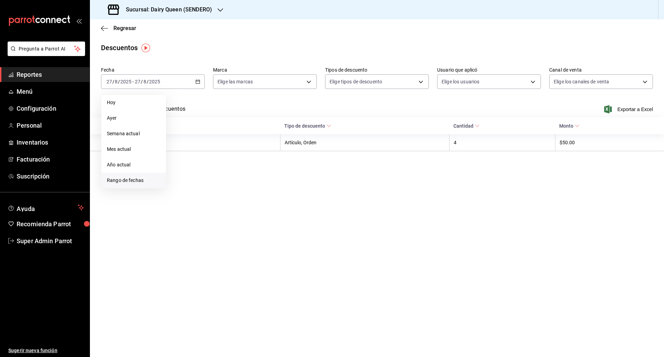
click at [132, 184] on li "Rango de fechas" at bounding box center [133, 181] width 65 height 16
click at [181, 187] on abbr "25" at bounding box center [180, 188] width 4 height 5
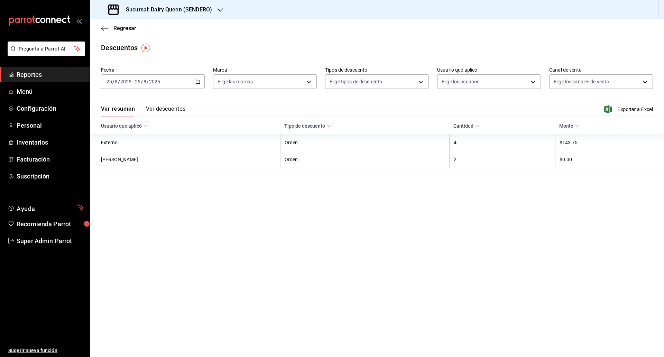
click at [149, 107] on button "Ver descuentos" at bounding box center [165, 111] width 39 height 12
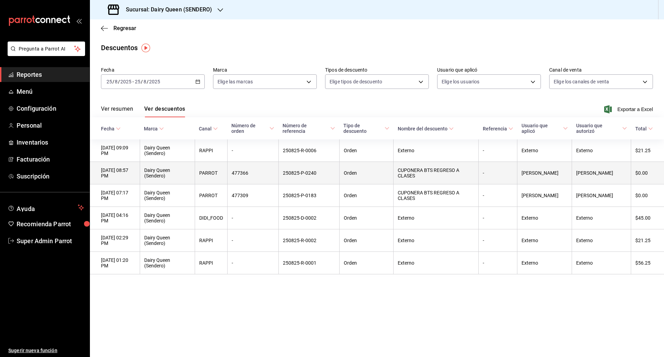
click at [170, 173] on th "Dairy Queen (Sendero)" at bounding box center [167, 173] width 55 height 22
click at [237, 175] on th "477366" at bounding box center [252, 173] width 51 height 22
click at [264, 175] on th "477366" at bounding box center [252, 173] width 51 height 22
click at [553, 169] on th "[PERSON_NAME]" at bounding box center [544, 173] width 55 height 22
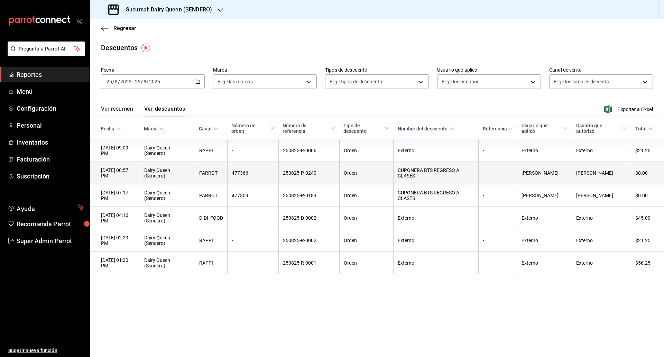
click at [525, 172] on th "[PERSON_NAME]" at bounding box center [544, 173] width 55 height 22
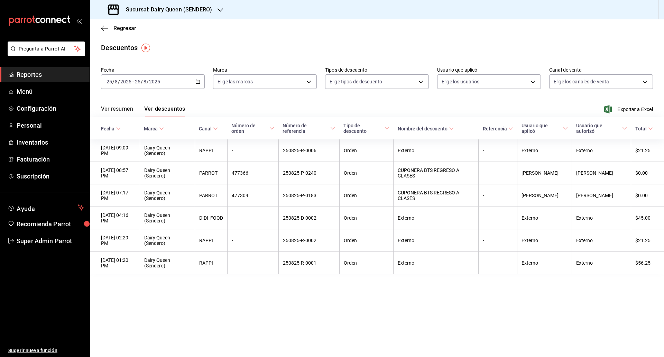
click at [550, 314] on main "Regresar Descuentos Fecha [DATE] [DATE] - [DATE] [DATE] Marca Elige las marcas …" at bounding box center [377, 188] width 574 height 338
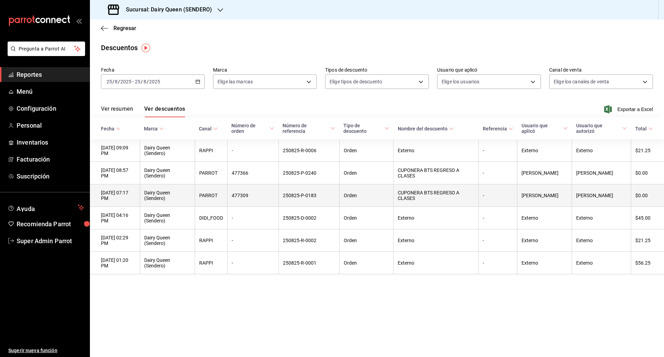
click at [246, 195] on th "477309" at bounding box center [252, 195] width 51 height 22
click at [116, 205] on th "[DATE] 07:17 PM" at bounding box center [115, 195] width 50 height 22
click at [108, 192] on th "[DATE] 07:17 PM" at bounding box center [115, 195] width 50 height 22
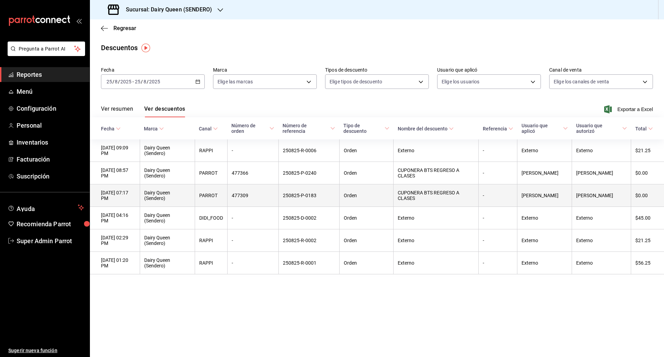
click at [238, 195] on th "477309" at bounding box center [252, 195] width 51 height 22
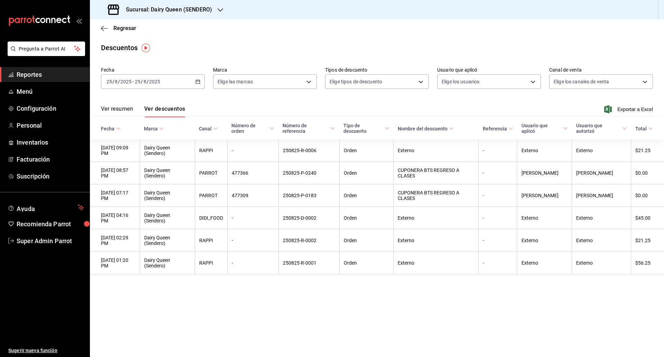
click at [506, 39] on main "Regresar Descuentos Fecha [DATE] [DATE] - [DATE] [DATE] Marca Elige las marcas …" at bounding box center [377, 188] width 574 height 338
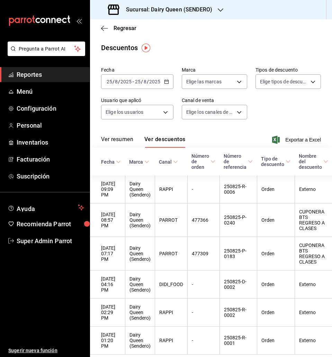
click at [220, 57] on main "Regresar Descuentos Fecha [DATE] [DATE] - [DATE] [DATE] Marca Elige las marcas …" at bounding box center [211, 200] width 242 height 363
click at [168, 82] on div "[DATE] [DATE] - [DATE] [DATE]" at bounding box center [137, 81] width 72 height 15
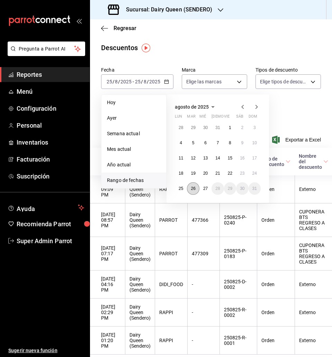
click at [191, 188] on abbr "26" at bounding box center [193, 188] width 4 height 5
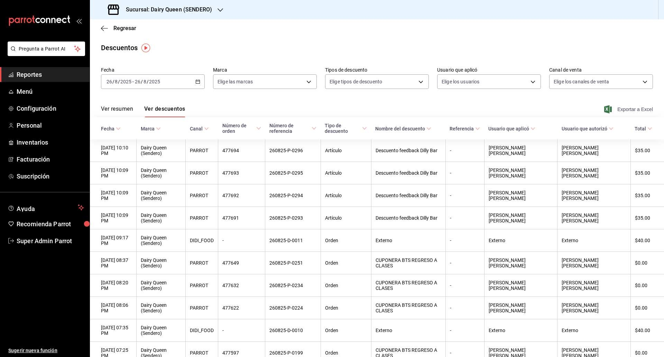
click at [626, 111] on span "Exportar a Excel" at bounding box center [629, 109] width 47 height 8
click at [227, 43] on div "Descuentos" at bounding box center [377, 48] width 574 height 10
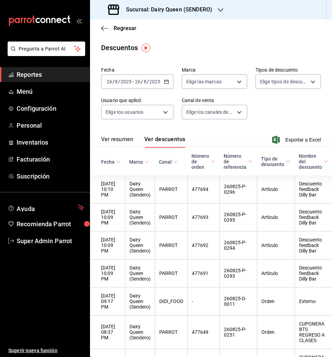
click at [218, 8] on icon "button" at bounding box center [221, 10] width 6 height 6
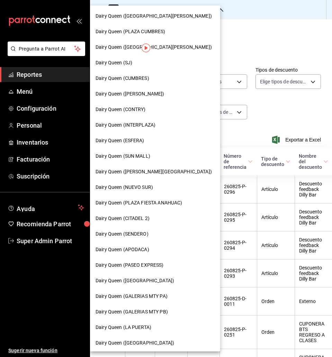
click at [258, 21] on div at bounding box center [166, 178] width 332 height 357
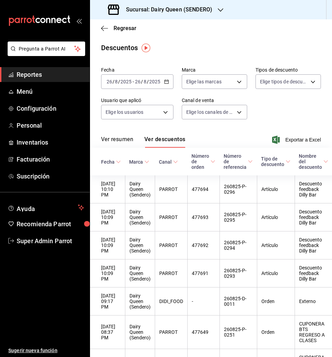
click at [164, 81] on icon "button" at bounding box center [166, 81] width 5 height 5
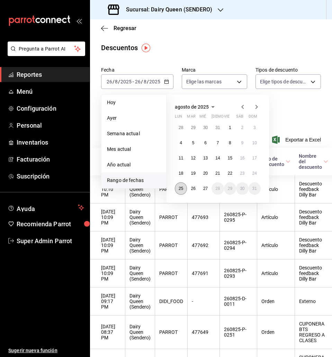
click at [183, 192] on button "25" at bounding box center [181, 188] width 12 height 12
click at [181, 190] on abbr "25" at bounding box center [180, 188] width 4 height 5
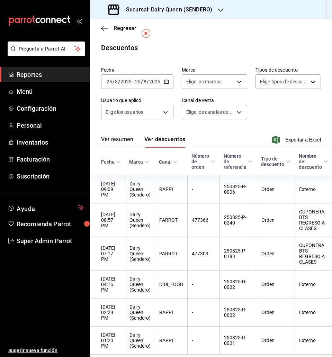
scroll to position [40, 0]
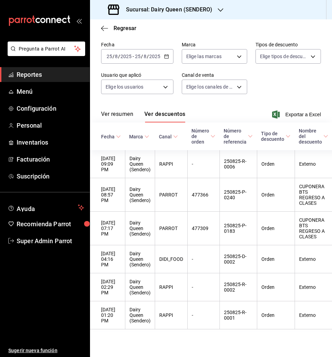
click at [207, 16] on div "Sucursal: Dairy Queen (SENDERO)" at bounding box center [160, 9] width 130 height 19
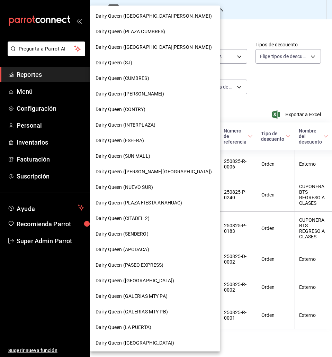
click at [144, 94] on span "Dairy Queen ([PERSON_NAME])" at bounding box center [129, 93] width 69 height 7
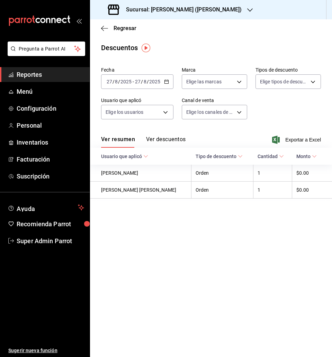
click at [80, 18] on icon "open_drawer_menu" at bounding box center [79, 21] width 6 height 6
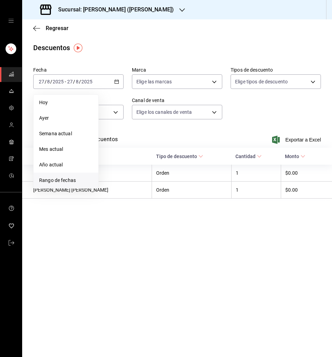
click at [71, 184] on span "Rango de fechas" at bounding box center [66, 180] width 54 height 7
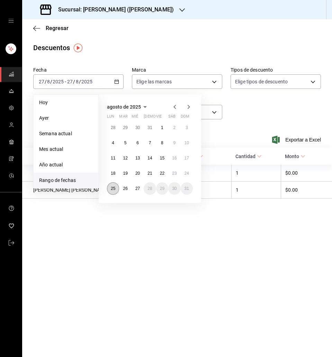
click at [110, 189] on button "25" at bounding box center [113, 188] width 12 height 12
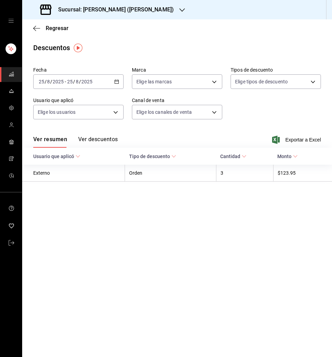
click at [107, 134] on div "Ver resumen Ver descuentos Exportar a Excel" at bounding box center [177, 138] width 310 height 20
click at [107, 139] on button "Ver descuentos" at bounding box center [97, 142] width 39 height 12
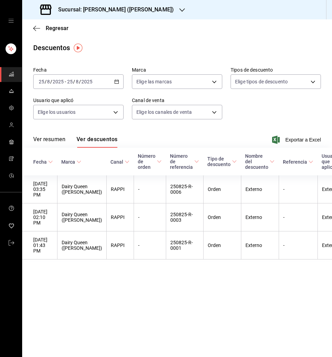
click at [114, 82] on \(Stroke\) "button" at bounding box center [116, 82] width 4 height 4
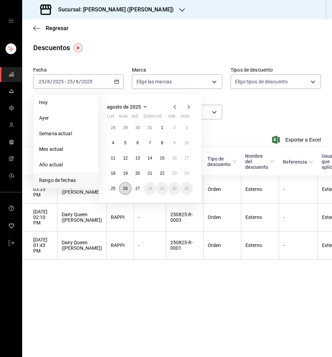
click at [127, 191] on abbr "26" at bounding box center [125, 188] width 4 height 5
click at [127, 190] on abbr "26" at bounding box center [125, 188] width 4 height 5
